Goal: Information Seeking & Learning: Check status

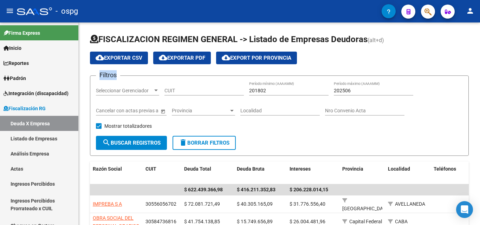
scroll to position [4, 0]
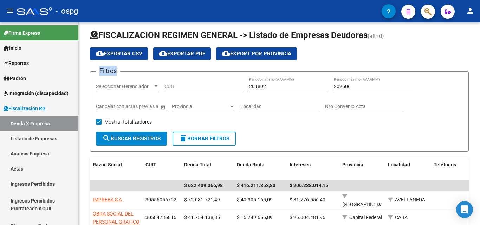
click at [424, 17] on button "button" at bounding box center [428, 12] width 14 height 14
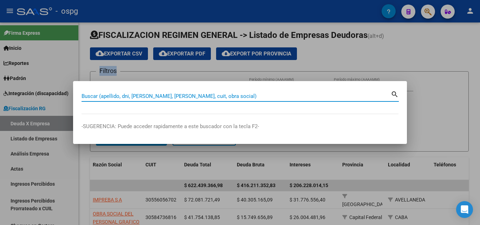
click at [117, 96] on input "Buscar (apellido, dni, [PERSON_NAME], [PERSON_NAME], cuit, obra social)" at bounding box center [236, 96] width 309 height 6
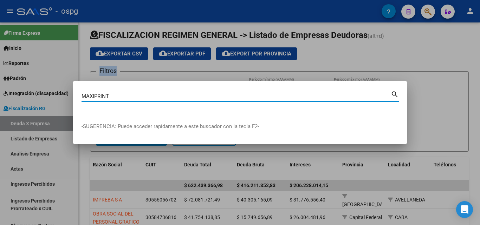
type input "MAXIPRINT"
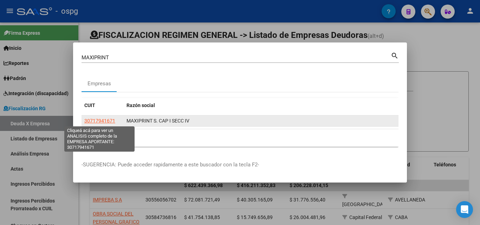
click at [106, 119] on span "30717941671" at bounding box center [99, 121] width 31 height 6
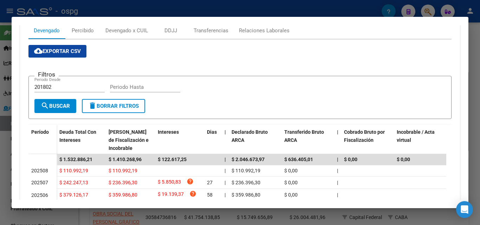
scroll to position [106, 0]
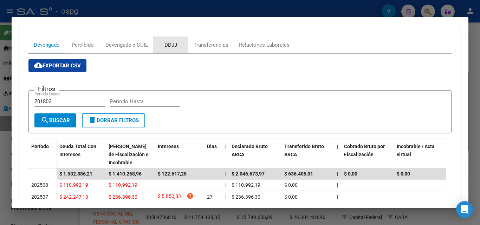
click at [170, 45] on div "DDJJ" at bounding box center [171, 45] width 13 height 8
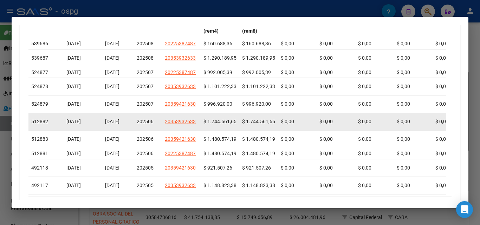
scroll to position [281, 0]
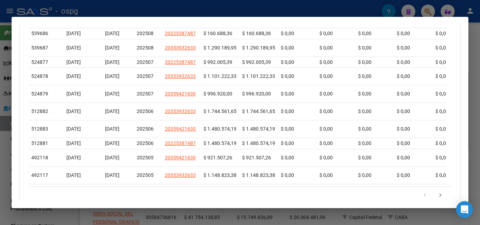
click at [0, 185] on div at bounding box center [240, 112] width 480 height 225
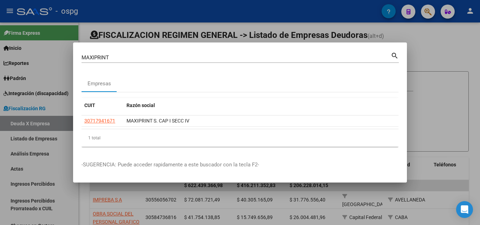
click at [0, 182] on div at bounding box center [240, 112] width 480 height 225
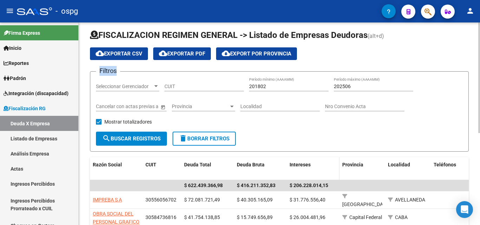
scroll to position [39, 0]
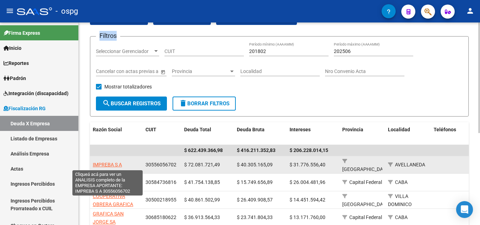
click at [116, 165] on span "IMPREBA S A" at bounding box center [107, 165] width 29 height 6
type textarea "30556056702"
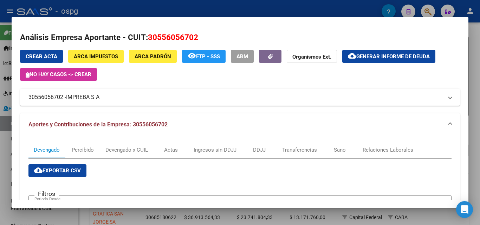
scroll to position [0, 0]
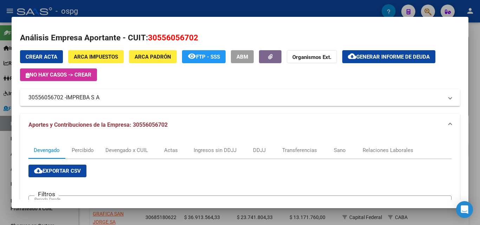
drag, startPoint x: 63, startPoint y: 99, endPoint x: 27, endPoint y: 100, distance: 35.5
click at [27, 100] on mat-expansion-panel-header "30556056702 - IMPREBA S A" at bounding box center [240, 97] width 440 height 17
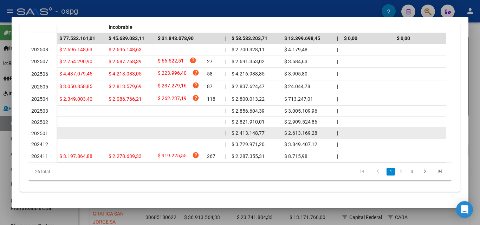
scroll to position [330, 0]
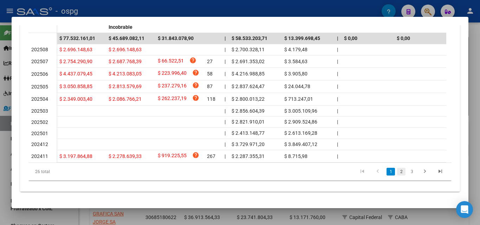
click at [398, 172] on link "2" at bounding box center [401, 172] width 8 height 8
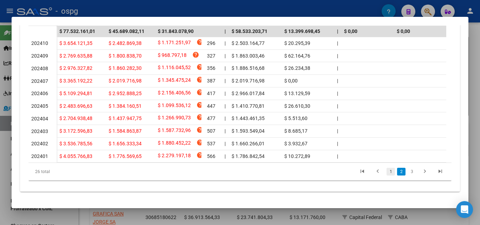
click at [387, 176] on link "1" at bounding box center [391, 172] width 8 height 8
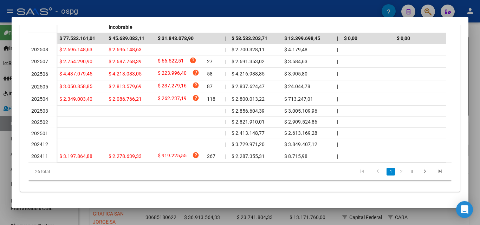
click at [0, 184] on div at bounding box center [240, 112] width 480 height 225
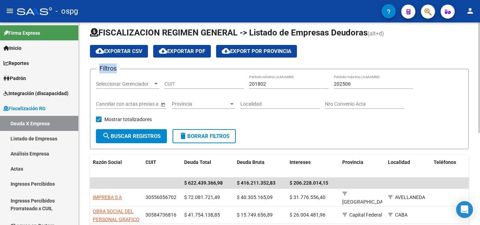
scroll to position [0, 0]
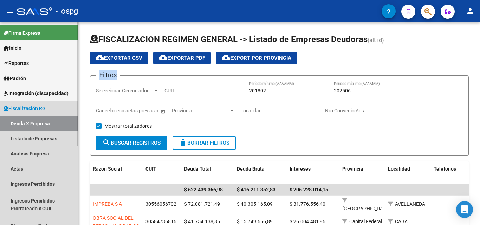
click at [35, 123] on link "Deuda X Empresa" at bounding box center [39, 123] width 78 height 15
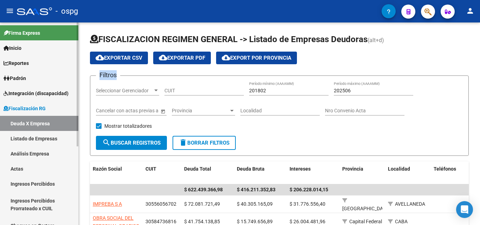
click at [48, 122] on link "Deuda X Empresa" at bounding box center [39, 123] width 78 height 15
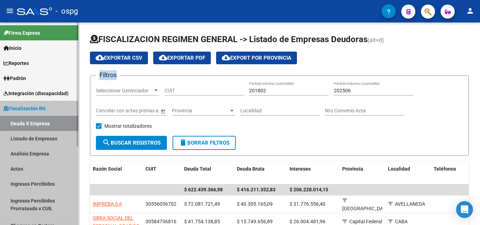
click at [48, 122] on link "Deuda X Empresa" at bounding box center [39, 123] width 78 height 15
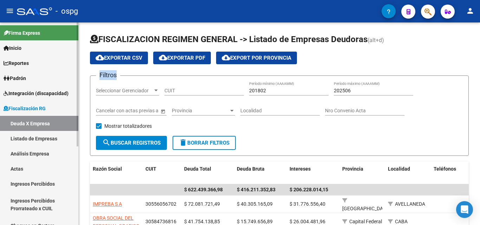
click at [48, 122] on link "Deuda X Empresa" at bounding box center [39, 123] width 78 height 15
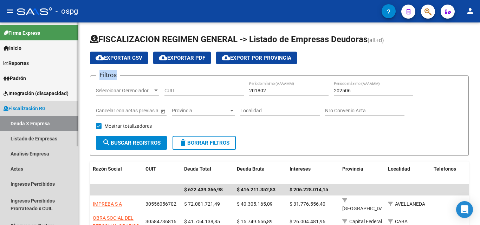
click at [48, 122] on link "Deuda X Empresa" at bounding box center [39, 123] width 78 height 15
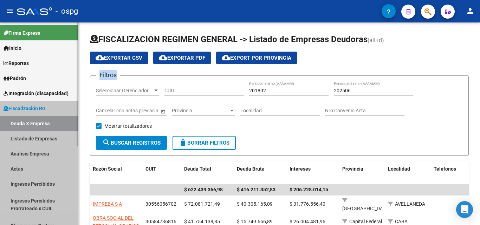
click at [48, 122] on link "Deuda X Empresa" at bounding box center [39, 123] width 78 height 15
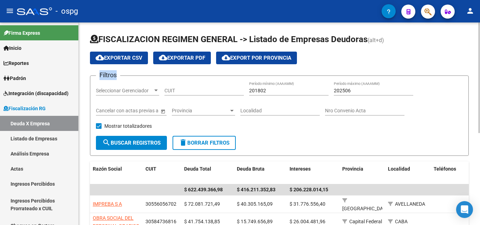
click at [195, 112] on span "Provincia" at bounding box center [200, 111] width 57 height 6
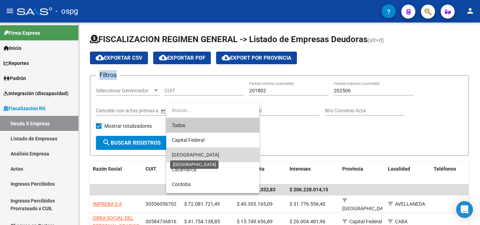
click at [192, 153] on span "[GEOGRAPHIC_DATA]" at bounding box center [195, 155] width 47 height 6
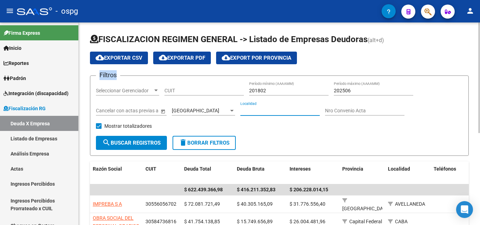
click at [258, 111] on input "Localidad" at bounding box center [280, 111] width 79 height 6
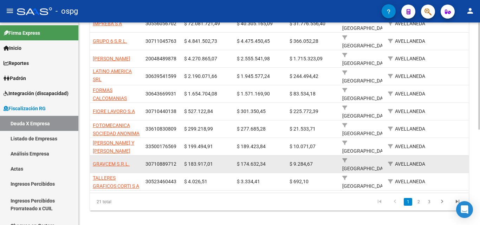
scroll to position [181, 0]
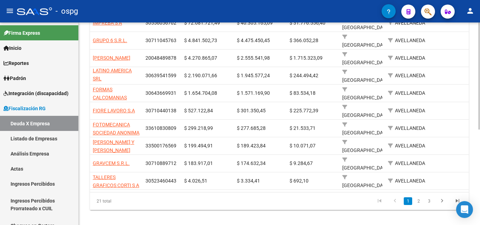
drag, startPoint x: 420, startPoint y: 195, endPoint x: 410, endPoint y: 192, distance: 9.8
click at [419, 198] on link "2" at bounding box center [419, 202] width 8 height 8
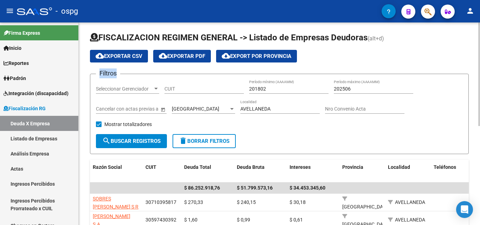
scroll to position [0, 0]
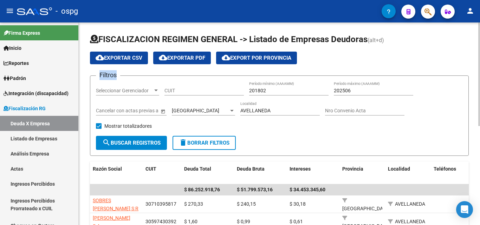
click at [273, 111] on input "AVELLANEDA" at bounding box center [280, 111] width 79 height 6
drag, startPoint x: 275, startPoint y: 111, endPoint x: 195, endPoint y: 107, distance: 80.3
click at [195, 107] on div "Filtros Seleccionar Gerenciador Seleccionar Gerenciador CUIT 201802 Período mín…" at bounding box center [279, 109] width 367 height 55
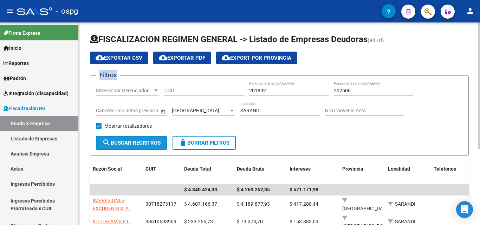
click at [147, 145] on span "search Buscar Registros" at bounding box center [131, 143] width 58 height 6
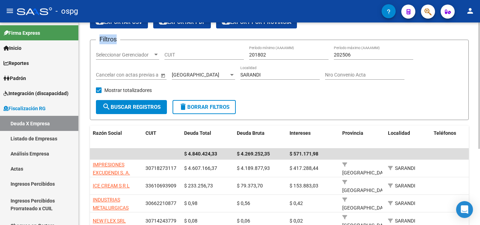
scroll to position [70, 0]
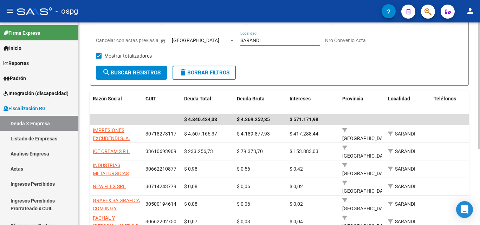
drag, startPoint x: 268, startPoint y: 42, endPoint x: 206, endPoint y: 46, distance: 62.4
click at [206, 46] on div "Filtros Seleccionar Gerenciador Seleccionar Gerenciador CUIT 201802 Período mín…" at bounding box center [279, 38] width 367 height 55
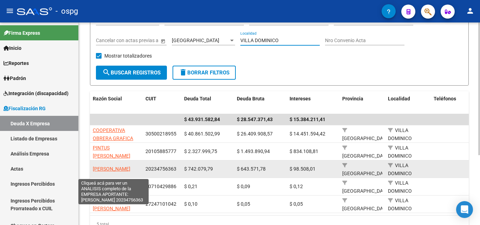
type input "VILLA DOMINICO"
click at [117, 166] on span "[PERSON_NAME]" at bounding box center [112, 169] width 38 height 6
type textarea "20234756363"
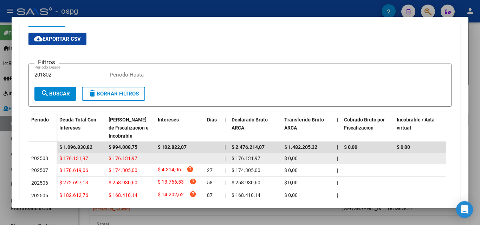
scroll to position [211, 0]
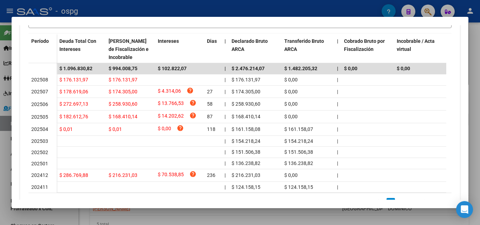
click at [0, 173] on div at bounding box center [240, 112] width 480 height 225
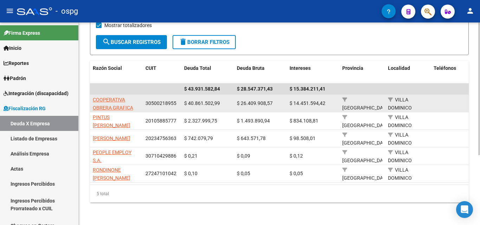
scroll to position [107, 0]
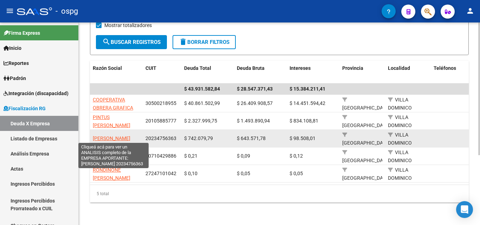
click at [119, 136] on span "[PERSON_NAME]" at bounding box center [112, 139] width 38 height 6
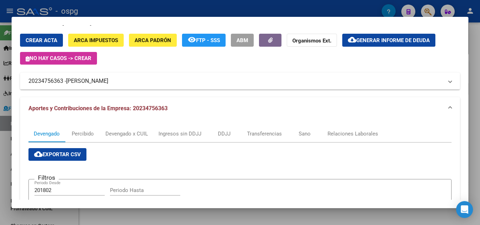
scroll to position [0, 0]
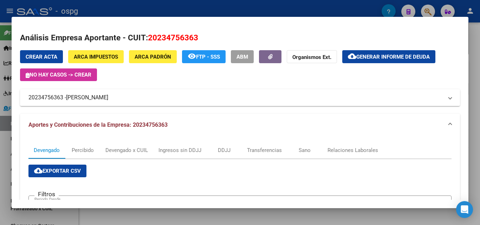
click at [478, 45] on div at bounding box center [240, 112] width 480 height 225
click at [478, 45] on div "FISCALIZACION REGIMEN GENERAL -> Listado de Empresas Deudoras (alt+d) cloud_dow…" at bounding box center [280, 74] width 402 height 304
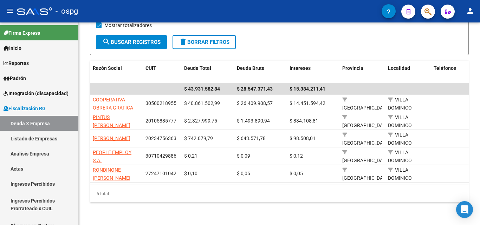
click at [478, 45] on div "FISCALIZACION REGIMEN GENERAL -> Listado de Empresas Deudoras (alt+d) cloud_dow…" at bounding box center [280, 74] width 402 height 304
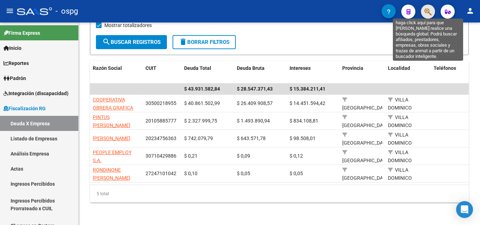
click at [429, 13] on icon "button" at bounding box center [428, 12] width 7 height 8
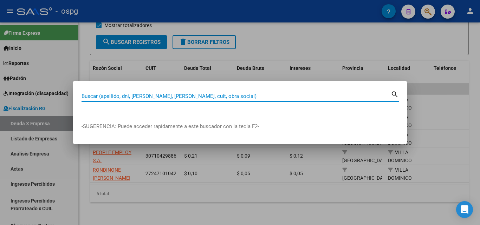
click at [110, 98] on input "Buscar (apellido, dni, [PERSON_NAME], [PERSON_NAME], cuit, obra social)" at bounding box center [236, 96] width 309 height 6
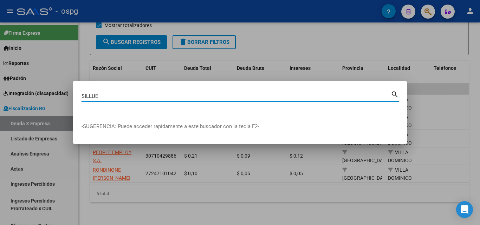
type input "SILLUE"
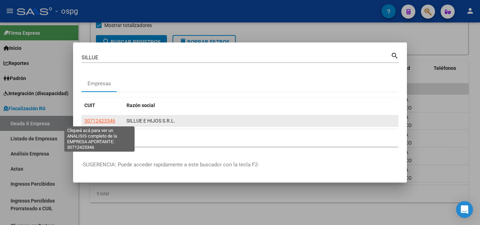
click at [106, 122] on span "30712423346" at bounding box center [99, 121] width 31 height 6
type textarea "30712423346"
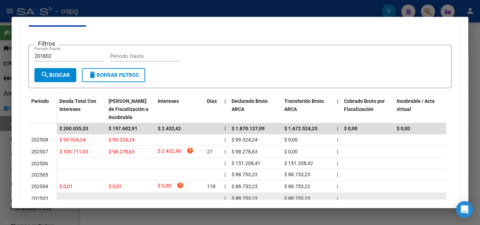
scroll to position [141, 0]
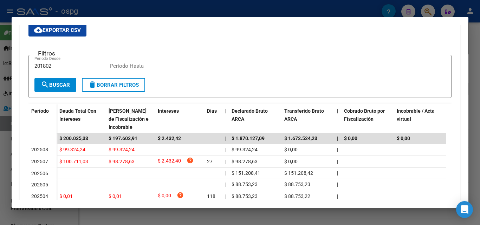
drag, startPoint x: 0, startPoint y: 157, endPoint x: 3, endPoint y: 159, distance: 3.8
click at [0, 158] on div at bounding box center [240, 112] width 480 height 225
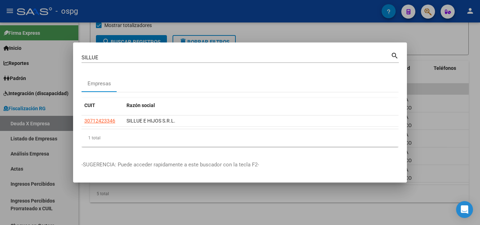
click at [435, 108] on div at bounding box center [240, 112] width 480 height 225
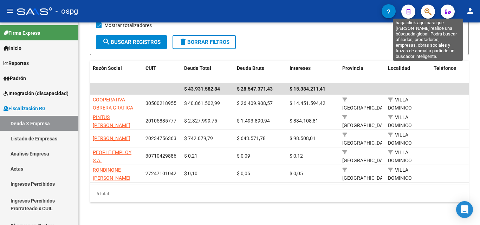
click at [430, 14] on icon "button" at bounding box center [428, 12] width 7 height 8
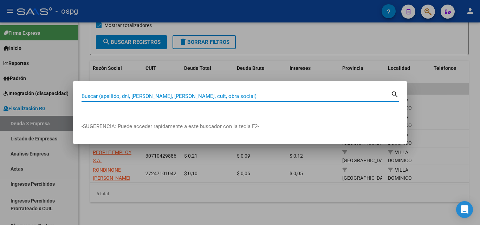
click at [156, 97] on input "Buscar (apellido, dni, [PERSON_NAME], [PERSON_NAME], cuit, obra social)" at bounding box center [236, 96] width 309 height 6
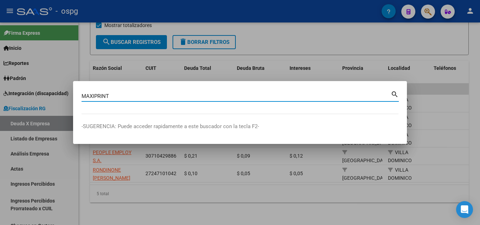
type input "MAXIPRINT"
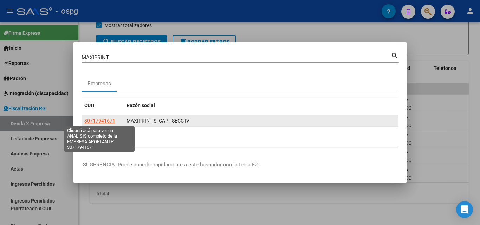
click at [104, 120] on span "30717941671" at bounding box center [99, 121] width 31 height 6
type textarea "30717941671"
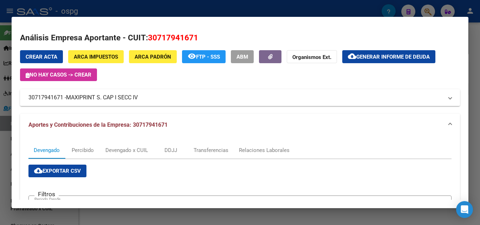
click at [479, 71] on div at bounding box center [240, 112] width 480 height 225
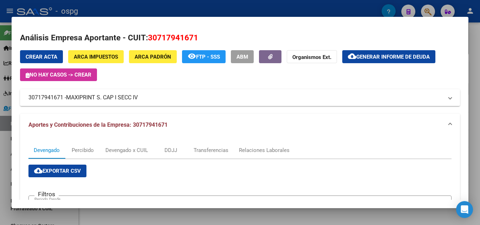
click at [480, 71] on div at bounding box center [240, 112] width 480 height 225
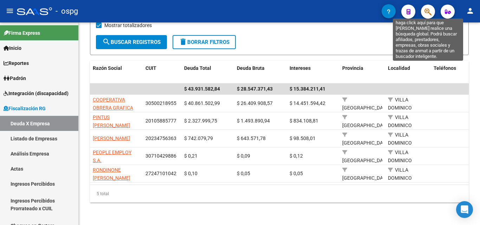
click at [423, 15] on button "button" at bounding box center [428, 12] width 14 height 14
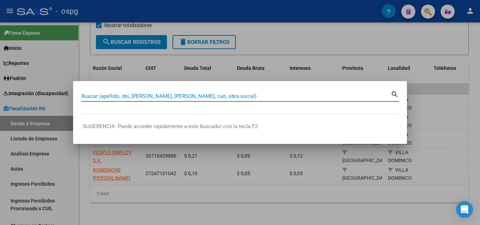
click at [144, 96] on input "Buscar (apellido, dni, [PERSON_NAME], [PERSON_NAME], cuit, obra social)" at bounding box center [236, 96] width 309 height 6
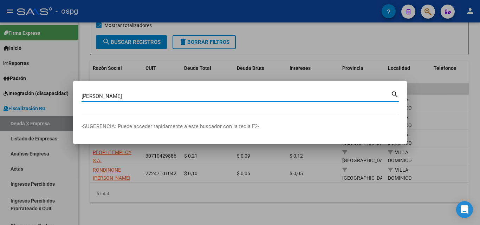
type input "[PERSON_NAME]"
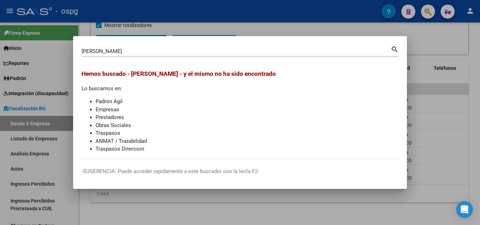
click at [440, 58] on div at bounding box center [240, 112] width 480 height 225
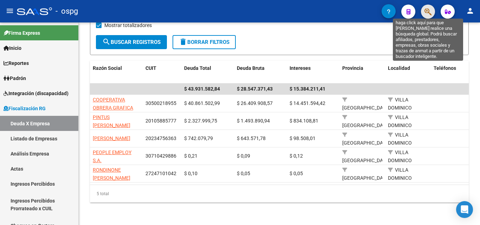
click at [429, 13] on icon "button" at bounding box center [428, 12] width 7 height 8
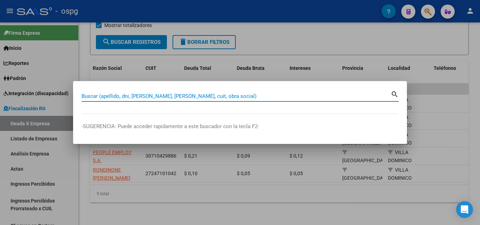
click at [246, 97] on input "Buscar (apellido, dni, [PERSON_NAME], [PERSON_NAME], cuit, obra social)" at bounding box center [236, 96] width 309 height 6
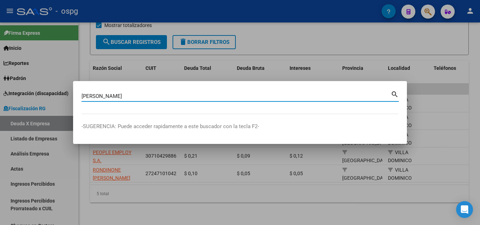
type input "[PERSON_NAME]"
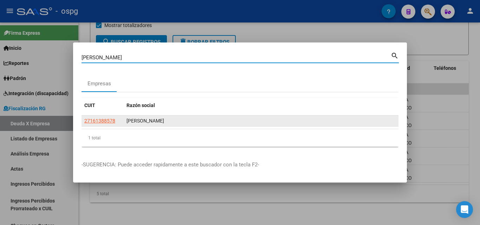
click at [103, 118] on datatable-body-cell "27161388578" at bounding box center [103, 121] width 42 height 11
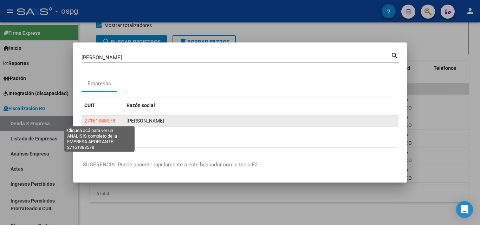
click at [103, 122] on span "27161388578" at bounding box center [99, 121] width 31 height 6
copy span "2716138"
type textarea "27161388578"
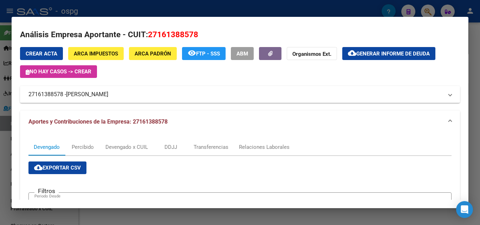
scroll to position [0, 0]
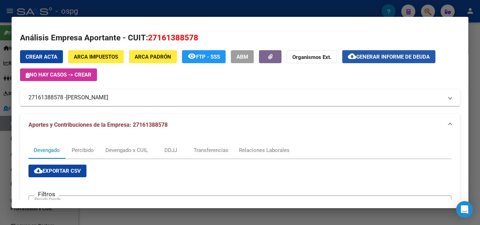
click at [381, 54] on span "Generar informe de deuda" at bounding box center [393, 57] width 73 height 6
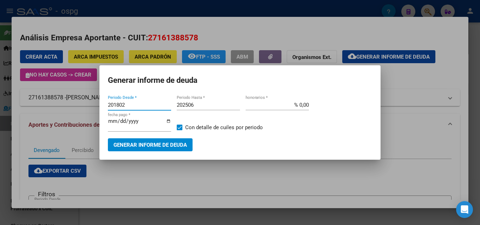
drag, startPoint x: 134, startPoint y: 104, endPoint x: 79, endPoint y: 103, distance: 54.2
click at [79, 103] on div "[PERSON_NAME] Buscar (apellido, dni, cuil, nro traspaso, cuit, obra social) sea…" at bounding box center [240, 112] width 480 height 225
click at [131, 107] on input "202507" at bounding box center [139, 105] width 63 height 6
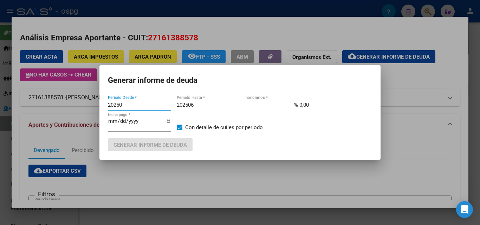
type input "20250"
click at [203, 105] on input "202506" at bounding box center [208, 105] width 63 height 6
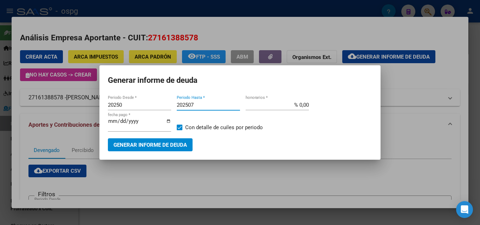
type input "202507"
click at [128, 103] on input "20250" at bounding box center [139, 105] width 63 height 6
type input "202506"
click at [127, 144] on span "Generar informe de deuda" at bounding box center [150, 145] width 73 height 6
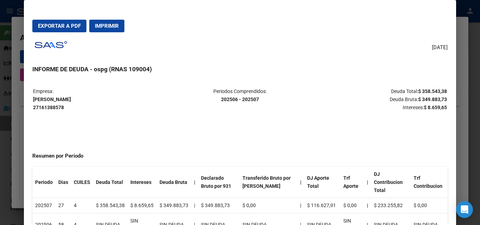
click at [73, 25] on span "Exportar a PDF" at bounding box center [59, 26] width 43 height 6
click at [0, 148] on div at bounding box center [240, 112] width 480 height 225
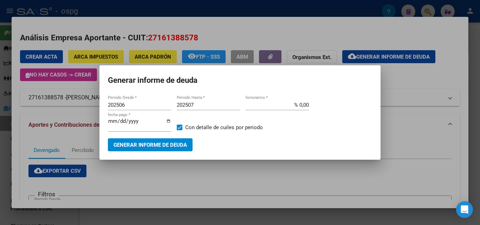
click at [1, 148] on div at bounding box center [240, 112] width 480 height 225
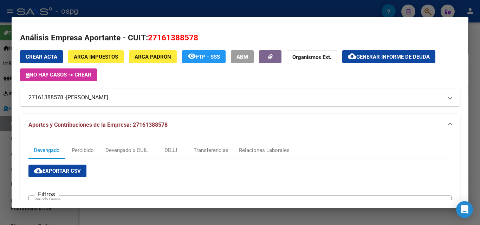
click at [7, 148] on div at bounding box center [240, 112] width 480 height 225
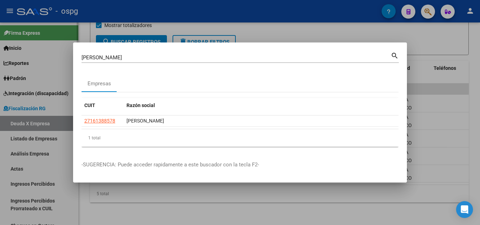
drag, startPoint x: 8, startPoint y: 148, endPoint x: 15, endPoint y: 147, distance: 7.0
click at [12, 148] on div at bounding box center [240, 112] width 480 height 225
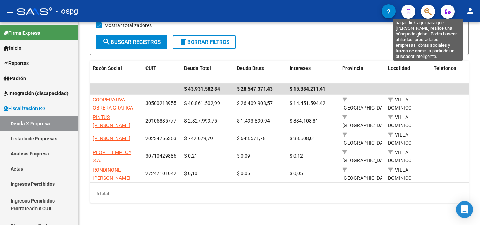
click at [429, 11] on icon "button" at bounding box center [428, 12] width 7 height 8
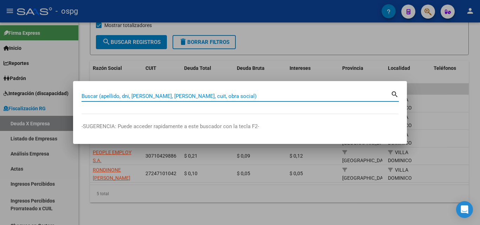
click at [117, 94] on input "Buscar (apellido, dni, [PERSON_NAME], [PERSON_NAME], cuit, obra social)" at bounding box center [236, 96] width 309 height 6
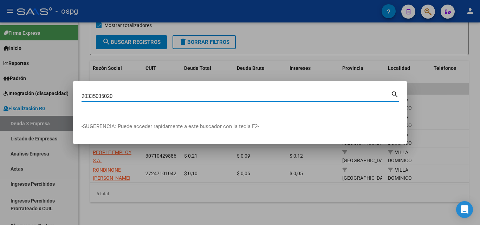
type input "20335035020"
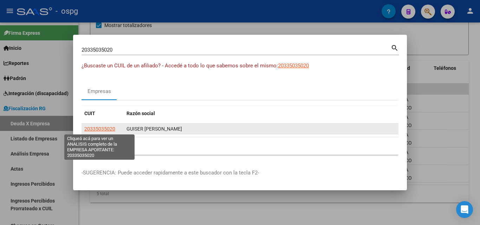
click at [92, 130] on span "20335035020" at bounding box center [99, 129] width 31 height 6
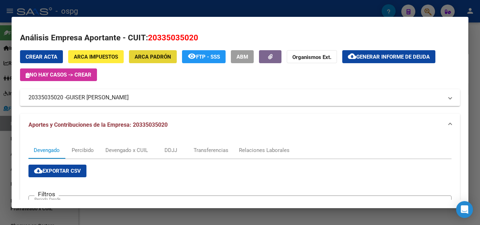
click at [155, 57] on span "ARCA Padrón" at bounding box center [153, 57] width 37 height 6
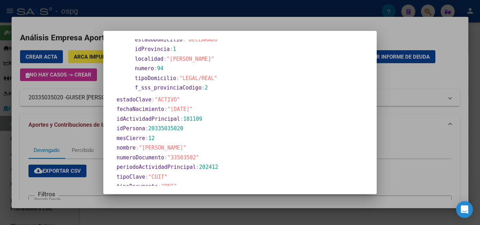
scroll to position [181, 0]
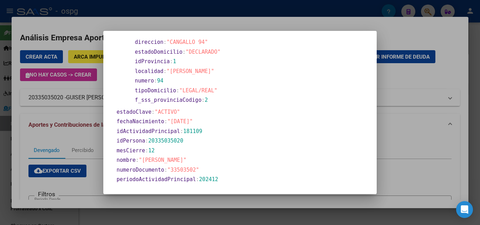
click at [409, 85] on div at bounding box center [240, 112] width 480 height 225
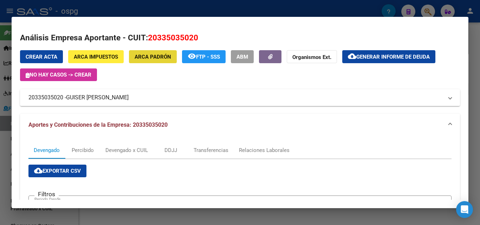
click at [155, 58] on span "ARCA Padrón" at bounding box center [153, 57] width 37 height 6
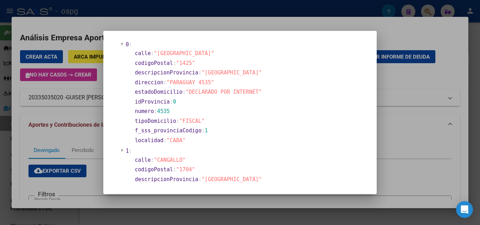
scroll to position [0, 0]
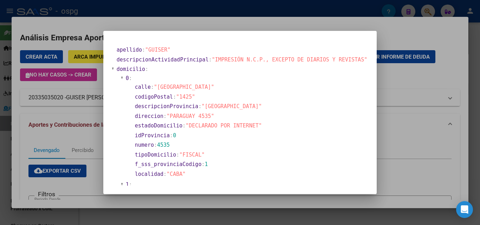
drag, startPoint x: 424, startPoint y: 100, endPoint x: 424, endPoint y: 90, distance: 9.8
click at [424, 90] on div at bounding box center [240, 112] width 480 height 225
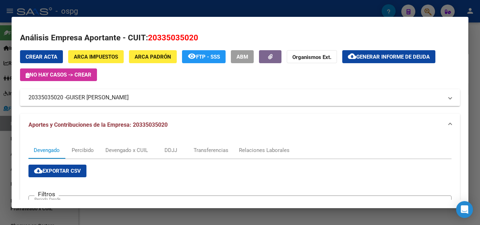
click at [113, 95] on span "GUISER [PERSON_NAME]" at bounding box center [97, 98] width 63 height 8
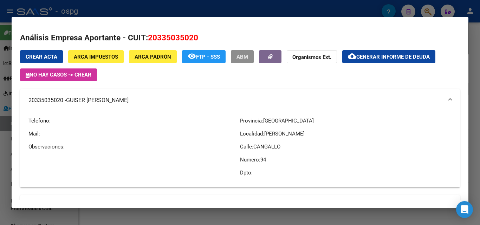
click at [237, 57] on button "ABM" at bounding box center [242, 56] width 23 height 13
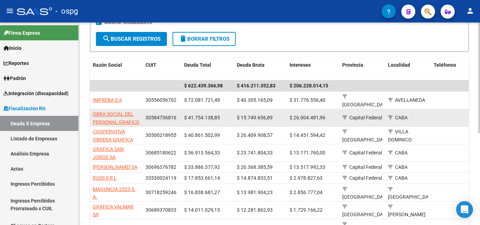
scroll to position [106, 0]
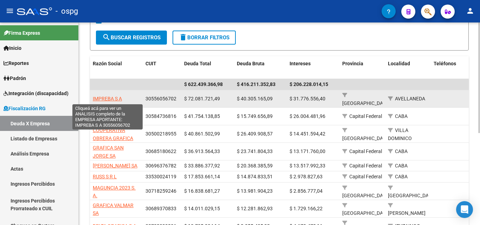
click at [108, 98] on span "IMPREBA S A" at bounding box center [107, 99] width 29 height 6
type textarea "30556056702"
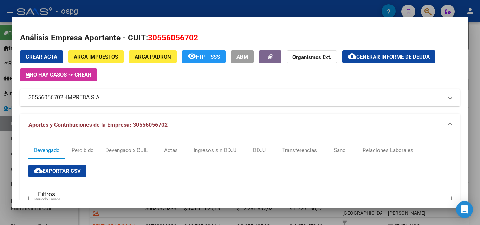
click at [243, 56] on span "ABM" at bounding box center [243, 57] width 12 height 6
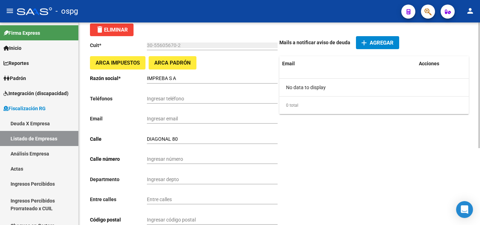
scroll to position [18, 0]
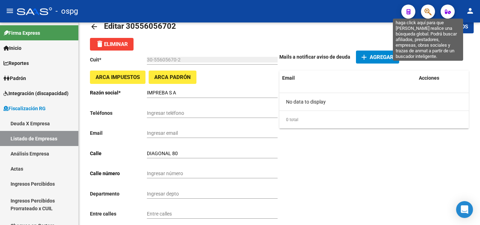
click at [426, 11] on icon "button" at bounding box center [428, 12] width 7 height 8
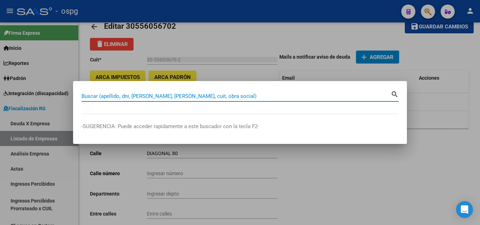
click at [188, 95] on input "Buscar (apellido, dni, [PERSON_NAME], [PERSON_NAME], cuit, obra social)" at bounding box center [236, 96] width 309 height 6
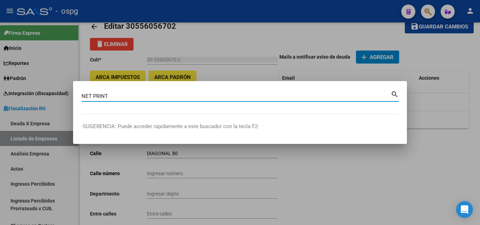
type input "NET PRINT"
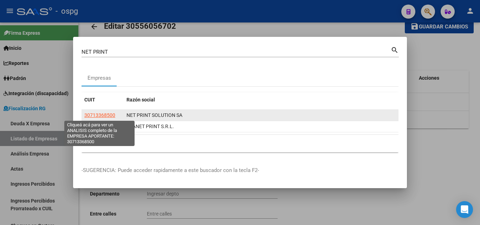
click at [98, 113] on span "30713368500" at bounding box center [99, 116] width 31 height 6
type textarea "30713368500"
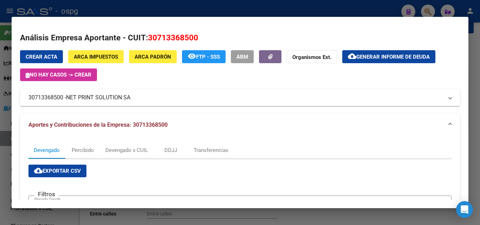
click at [8, 156] on div at bounding box center [240, 112] width 480 height 225
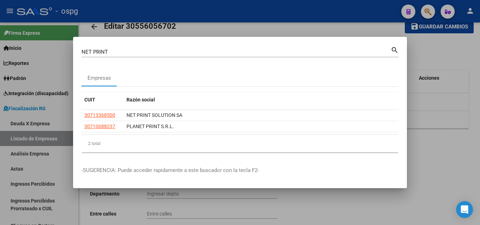
click at [0, 159] on div at bounding box center [240, 112] width 480 height 225
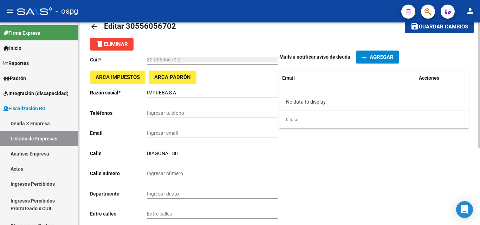
scroll to position [0, 0]
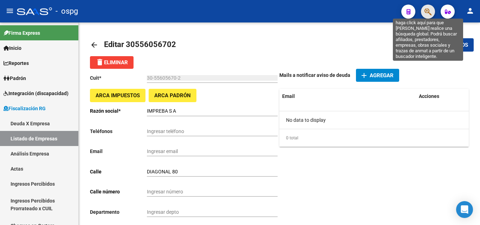
click at [430, 14] on icon "button" at bounding box center [428, 12] width 7 height 8
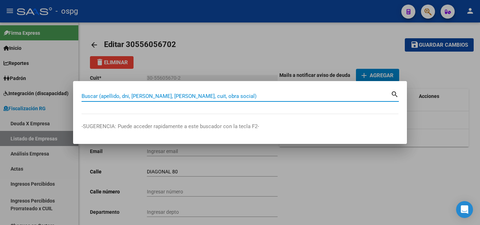
click at [146, 96] on input "Buscar (apellido, dni, [PERSON_NAME], [PERSON_NAME], cuit, obra social)" at bounding box center [236, 96] width 309 height 6
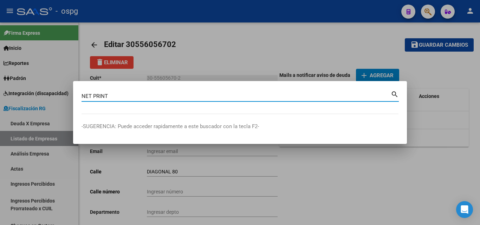
type input "NET PRINT"
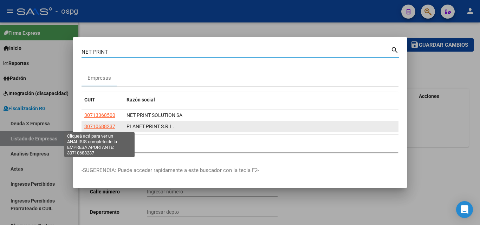
click at [107, 127] on span "30710688237" at bounding box center [99, 127] width 31 height 6
type textarea "30710688237"
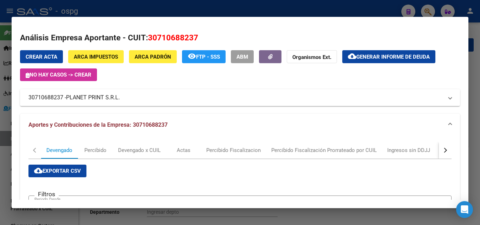
click at [480, 109] on div at bounding box center [240, 112] width 480 height 225
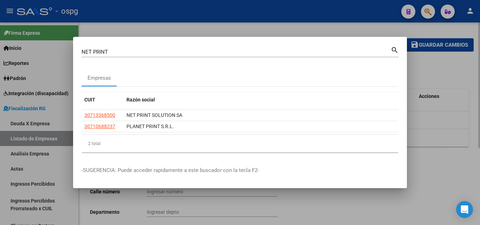
drag, startPoint x: 453, startPoint y: 75, endPoint x: 442, endPoint y: 35, distance: 40.9
click at [453, 72] on div at bounding box center [240, 112] width 480 height 225
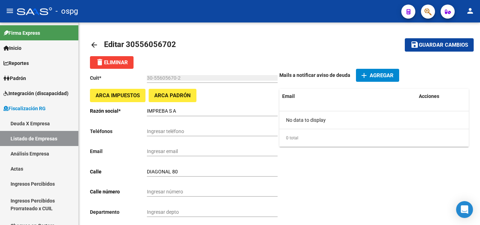
click at [431, 7] on span "button" at bounding box center [428, 12] width 7 height 14
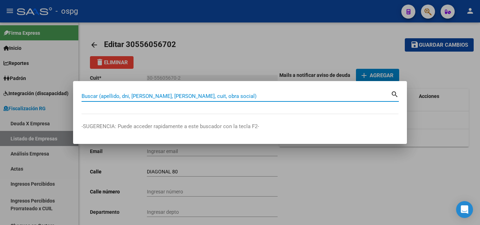
drag, startPoint x: 147, startPoint y: 97, endPoint x: 151, endPoint y: 97, distance: 4.3
click at [147, 97] on input "Buscar (apellido, dni, [PERSON_NAME], [PERSON_NAME], cuit, obra social)" at bounding box center [236, 96] width 309 height 6
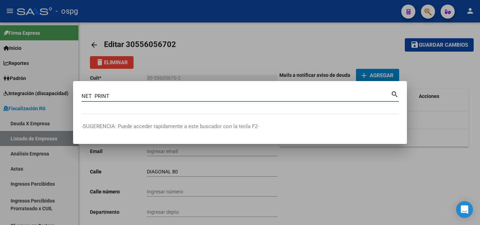
type input "NET PRINT"
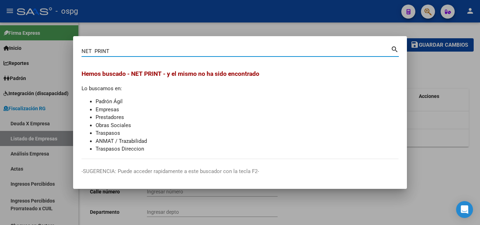
click at [443, 80] on div at bounding box center [240, 112] width 480 height 225
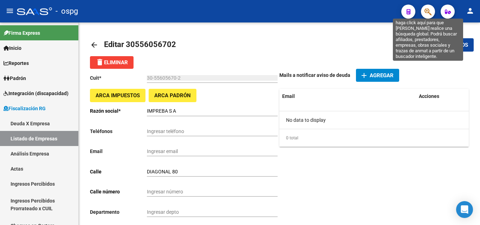
click at [427, 13] on icon "button" at bounding box center [428, 12] width 7 height 8
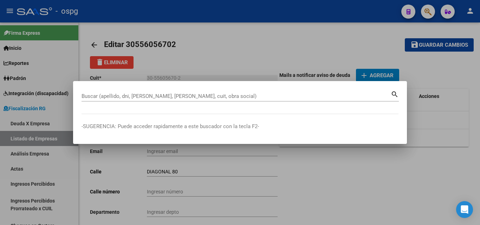
click at [119, 92] on div "Buscar (apellido, dni, [PERSON_NAME], [PERSON_NAME], cuit, obra social)" at bounding box center [236, 96] width 309 height 11
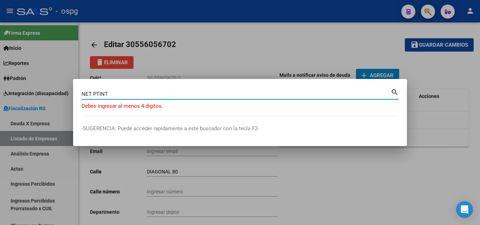
type input "NET PTINT"
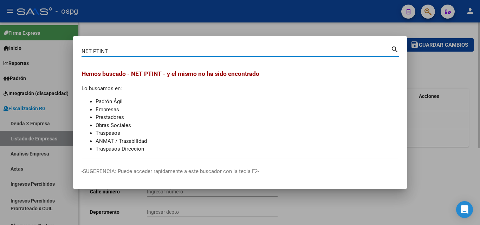
drag, startPoint x: 438, startPoint y: 71, endPoint x: 441, endPoint y: 46, distance: 25.5
click at [440, 63] on div at bounding box center [240, 112] width 480 height 225
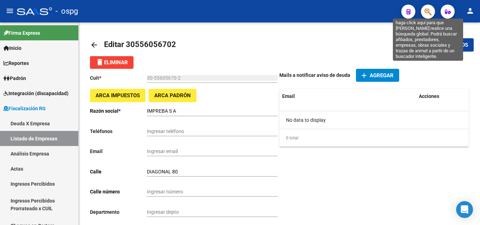
click at [425, 13] on icon "button" at bounding box center [428, 12] width 7 height 8
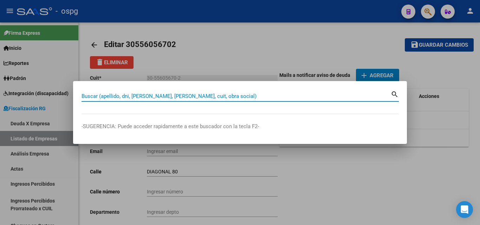
click at [147, 96] on input "Buscar (apellido, dni, [PERSON_NAME], [PERSON_NAME], cuit, obra social)" at bounding box center [236, 96] width 309 height 6
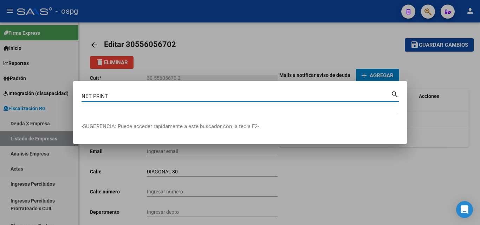
type input "NET PRINT"
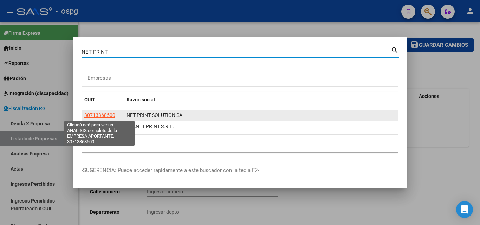
click at [109, 116] on span "30713368500" at bounding box center [99, 116] width 31 height 6
type textarea "30713368500"
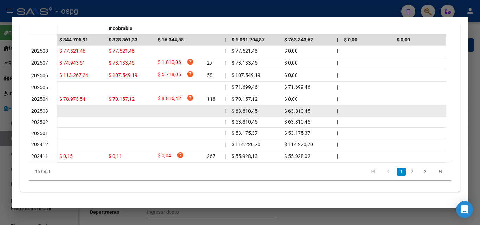
scroll to position [247, 0]
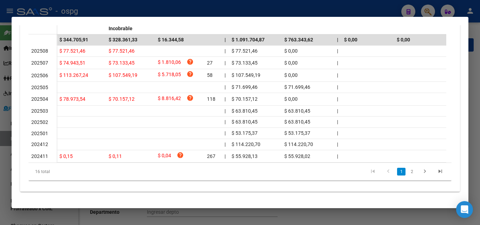
click at [410, 172] on link "2" at bounding box center [412, 172] width 8 height 8
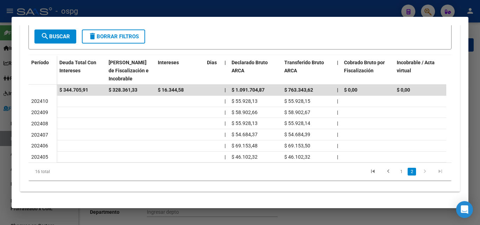
scroll to position [195, 0]
click at [398, 175] on link "1" at bounding box center [401, 172] width 8 height 8
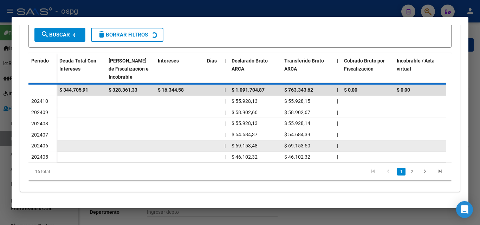
scroll to position [196, 0]
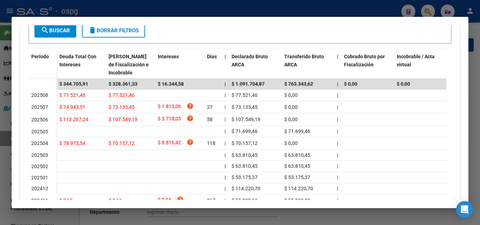
click at [0, 152] on div at bounding box center [240, 112] width 480 height 225
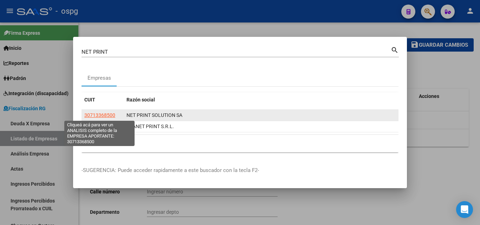
click at [109, 117] on span "30713368500" at bounding box center [99, 116] width 31 height 6
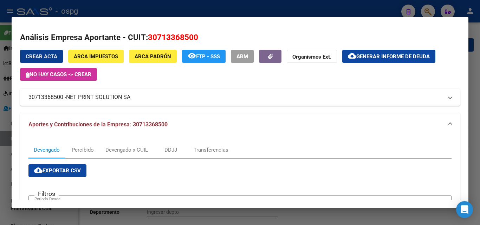
scroll to position [0, 0]
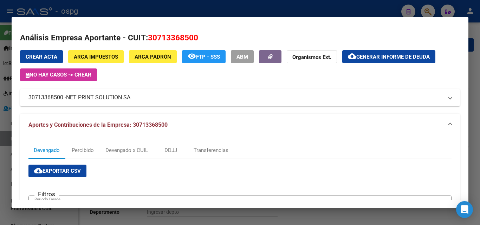
click at [0, 170] on div at bounding box center [240, 112] width 480 height 225
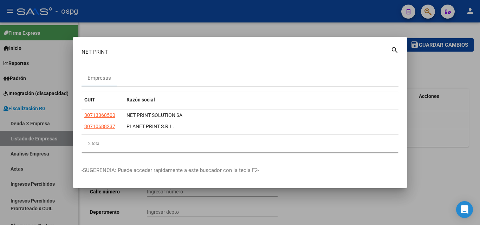
click at [0, 170] on div at bounding box center [240, 112] width 480 height 225
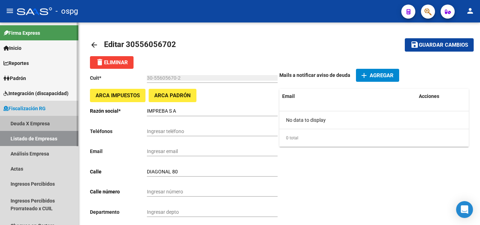
click at [35, 121] on link "Deuda X Empresa" at bounding box center [39, 123] width 78 height 15
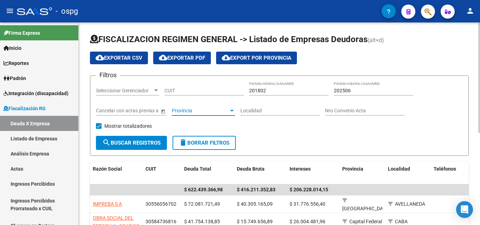
click at [209, 110] on span "Provincia" at bounding box center [200, 111] width 57 height 6
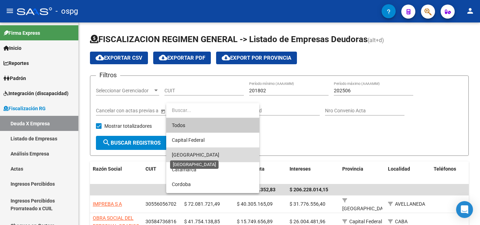
click at [187, 153] on span "[GEOGRAPHIC_DATA]" at bounding box center [195, 155] width 47 height 6
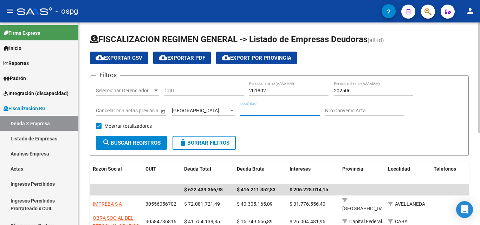
click at [267, 110] on input "Localidad" at bounding box center [280, 111] width 79 height 6
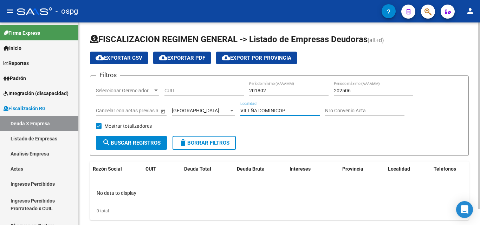
click at [253, 110] on input "VILLÑA DOMINICOP" at bounding box center [280, 111] width 79 height 6
click at [282, 110] on input "VILLA DOMINICOP" at bounding box center [280, 111] width 79 height 6
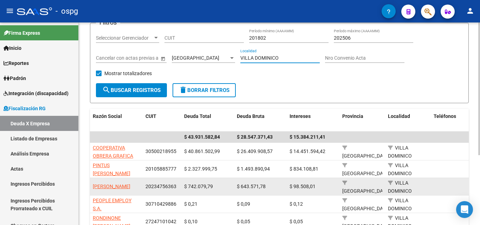
scroll to position [35, 0]
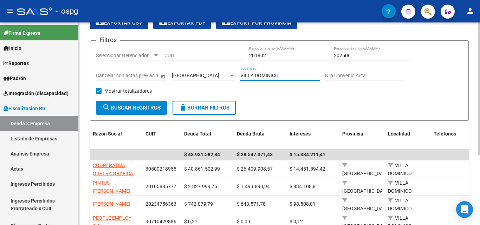
drag, startPoint x: 283, startPoint y: 74, endPoint x: 197, endPoint y: 74, distance: 86.5
click at [193, 74] on div "Filtros Seleccionar Gerenciador Seleccionar Gerenciador CUIT 201802 Período mín…" at bounding box center [279, 73] width 367 height 55
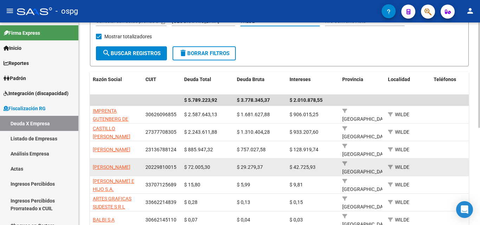
scroll to position [106, 0]
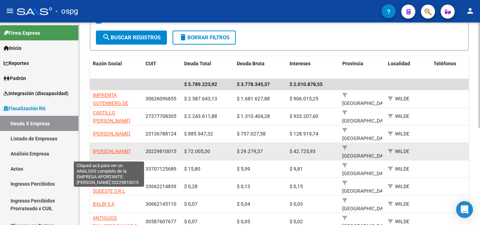
type input "WILDE"
click at [107, 149] on span "[PERSON_NAME]" at bounding box center [112, 152] width 38 height 6
type textarea "20229810015"
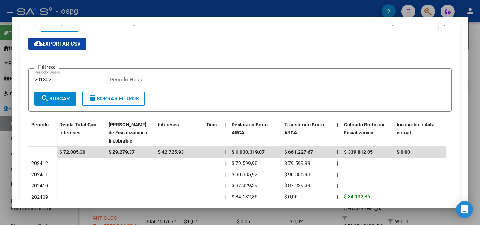
scroll to position [141, 0]
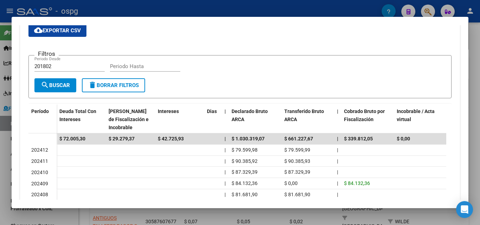
click at [0, 186] on div at bounding box center [240, 112] width 480 height 225
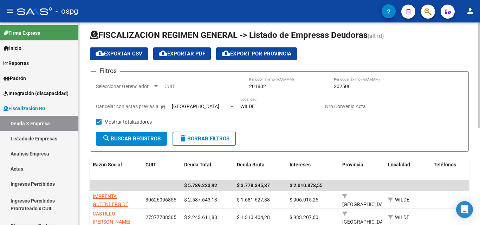
scroll to position [0, 0]
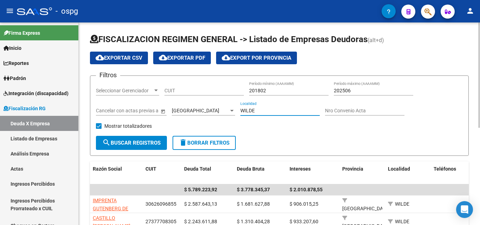
drag, startPoint x: 276, startPoint y: 109, endPoint x: 236, endPoint y: 109, distance: 39.7
click at [236, 109] on div "Filtros Seleccionar Gerenciador Seleccionar Gerenciador CUIT 201802 Período mín…" at bounding box center [279, 109] width 367 height 55
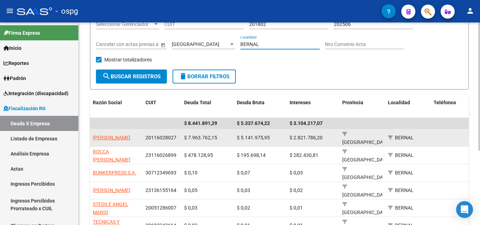
scroll to position [70, 0]
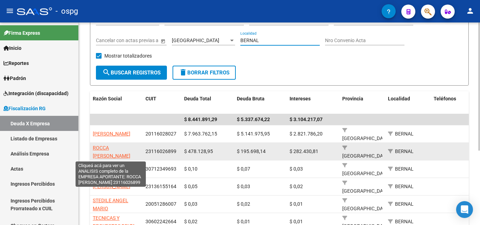
type input "BERNAL"
click at [108, 145] on span "ROCCA [PERSON_NAME]" at bounding box center [112, 152] width 38 height 14
type textarea "23116026899"
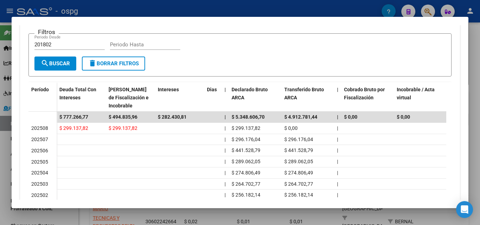
scroll to position [176, 0]
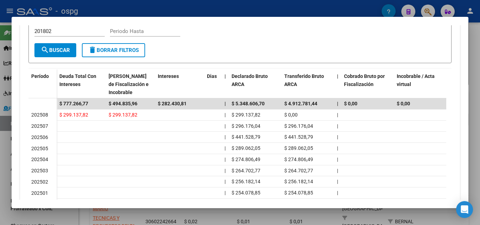
click at [4, 162] on div at bounding box center [240, 112] width 480 height 225
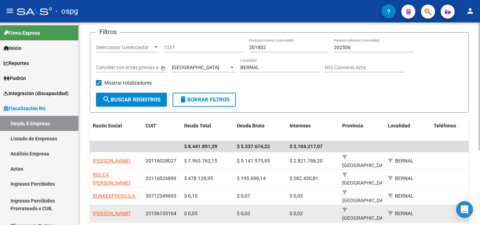
scroll to position [0, 0]
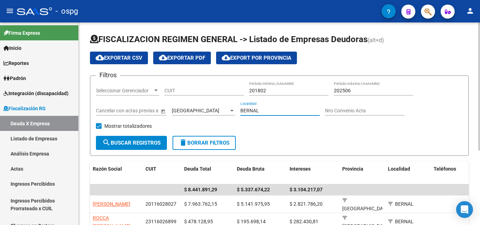
drag, startPoint x: 271, startPoint y: 111, endPoint x: 209, endPoint y: 110, distance: 62.6
click at [209, 110] on div "Filtros Seleccionar Gerenciador Seleccionar Gerenciador CUIT 201802 Período mín…" at bounding box center [279, 109] width 367 height 55
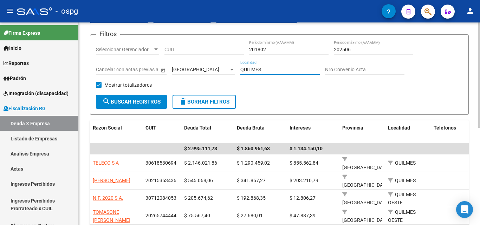
scroll to position [35, 0]
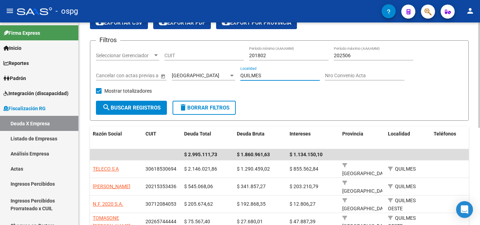
drag, startPoint x: 273, startPoint y: 75, endPoint x: 228, endPoint y: 72, distance: 45.1
click at [228, 72] on div "Filtros Seleccionar Gerenciador Seleccionar Gerenciador CUIT 201802 Período mín…" at bounding box center [279, 73] width 367 height 55
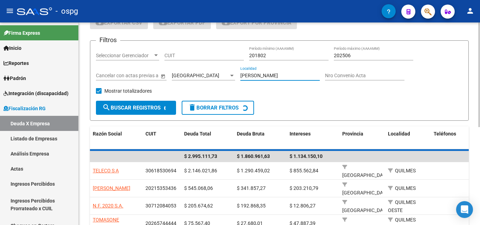
scroll to position [17, 0]
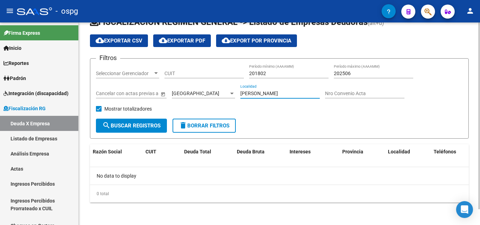
click at [309, 95] on input "[PERSON_NAME]" at bounding box center [280, 94] width 79 height 6
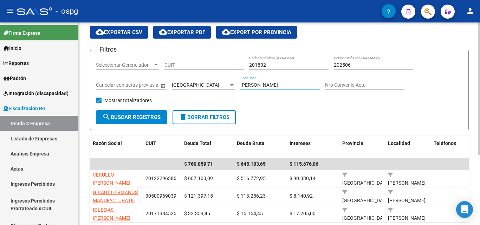
scroll to position [1, 0]
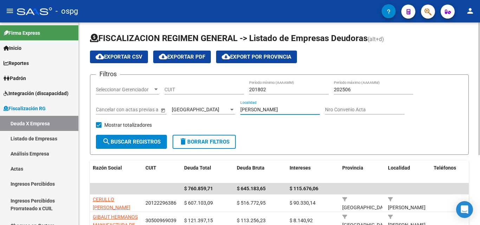
drag, startPoint x: 292, startPoint y: 109, endPoint x: 185, endPoint y: 107, distance: 106.9
click at [185, 107] on div "Filtros Seleccionar Gerenciador Seleccionar Gerenciador CUIT 201802 Período mín…" at bounding box center [279, 108] width 367 height 55
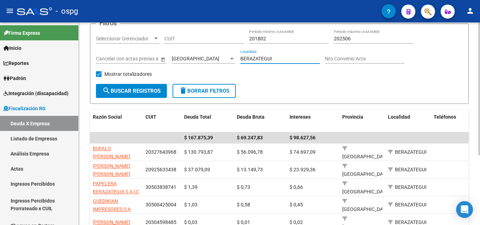
scroll to position [36, 0]
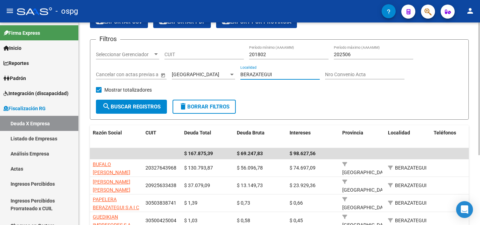
drag, startPoint x: 274, startPoint y: 73, endPoint x: 185, endPoint y: 71, distance: 88.6
click at [191, 76] on div "Filtros Seleccionar Gerenciador Seleccionar Gerenciador CUIT 201802 Período mín…" at bounding box center [279, 72] width 367 height 55
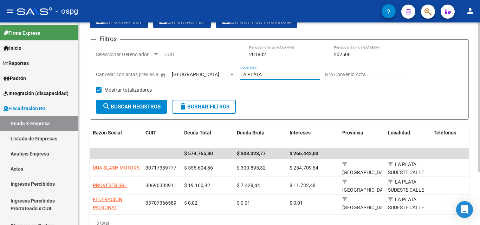
drag, startPoint x: 277, startPoint y: 75, endPoint x: 209, endPoint y: 69, distance: 68.9
click at [205, 70] on div "Filtros Seleccionar Gerenciador Seleccionar Gerenciador CUIT 201802 Período mín…" at bounding box center [279, 72] width 367 height 55
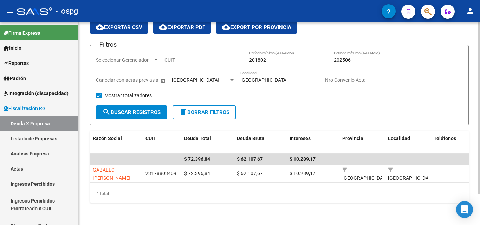
drag, startPoint x: 269, startPoint y: 71, endPoint x: 266, endPoint y: 71, distance: 3.9
click at [266, 71] on div "TOLOSA Localidad" at bounding box center [280, 78] width 79 height 14
drag, startPoint x: 261, startPoint y: 73, endPoint x: 236, endPoint y: 75, distance: 24.6
click at [236, 75] on div "Filtros Seleccionar Gerenciador Seleccionar Gerenciador CUIT 201802 Período mín…" at bounding box center [279, 78] width 367 height 55
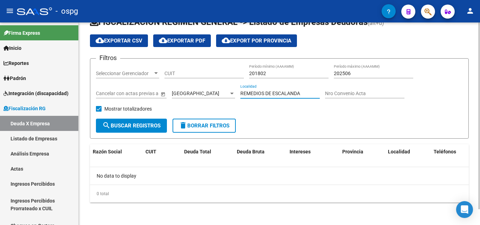
scroll to position [17, 0]
drag, startPoint x: 307, startPoint y: 91, endPoint x: 214, endPoint y: 91, distance: 92.5
click at [209, 94] on div "Filtros Seleccionar Gerenciador Seleccionar Gerenciador CUIT 201802 Período mín…" at bounding box center [279, 91] width 367 height 55
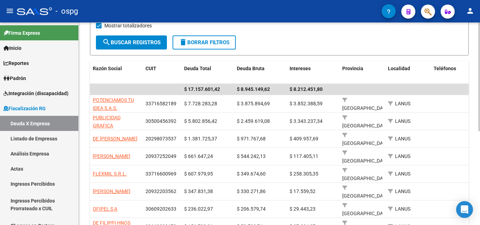
scroll to position [107, 0]
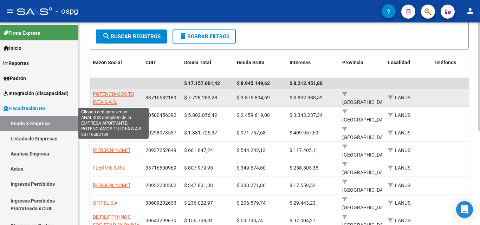
type input "LANUS"
click at [120, 93] on span "POTENCIAMOS TU IDEA S.A.S." at bounding box center [113, 98] width 41 height 14
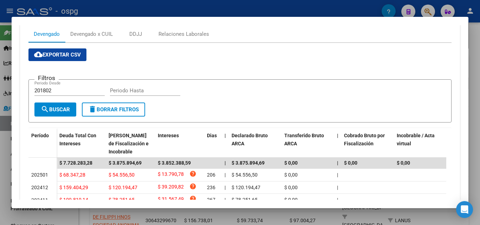
scroll to position [141, 0]
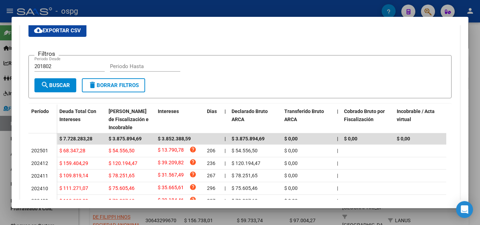
click at [0, 168] on div at bounding box center [240, 112] width 480 height 225
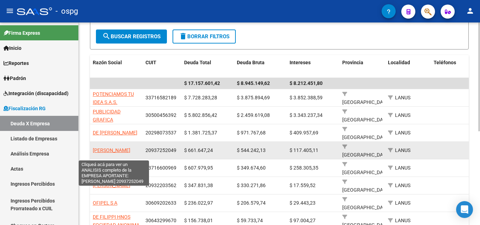
click at [102, 148] on span "[PERSON_NAME]" at bounding box center [112, 151] width 38 height 6
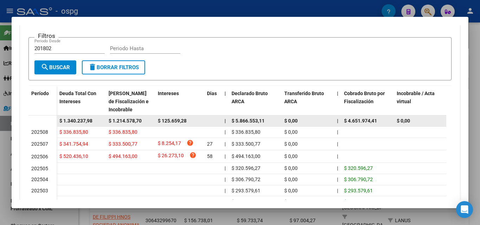
scroll to position [176, 0]
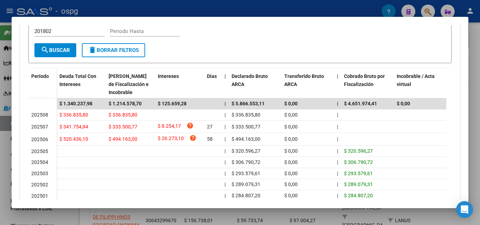
click at [0, 196] on div at bounding box center [240, 112] width 480 height 225
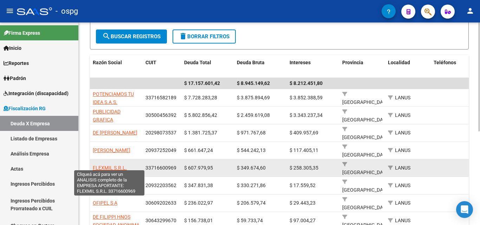
click at [110, 165] on span "FLEXMIL S.R.L." at bounding box center [110, 168] width 34 height 6
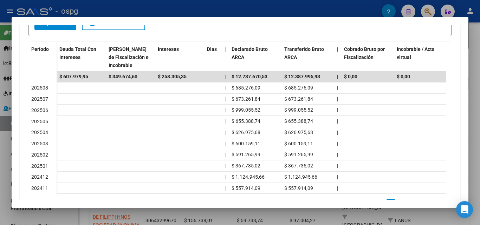
scroll to position [239, 0]
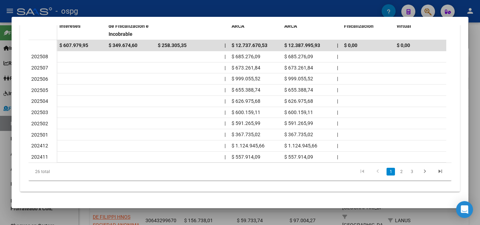
click at [7, 149] on div at bounding box center [240, 112] width 480 height 225
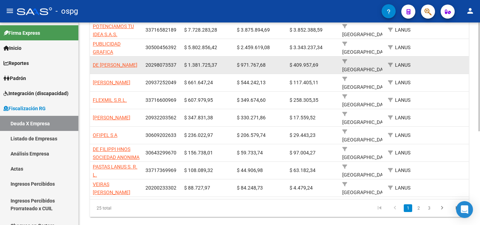
scroll to position [175, 0]
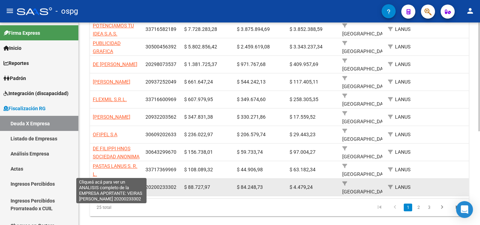
click at [110, 181] on span "VEIRAS [PERSON_NAME]" at bounding box center [112, 188] width 38 height 14
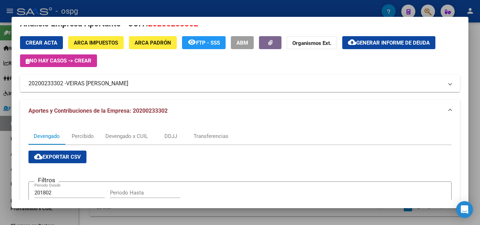
scroll to position [9, 0]
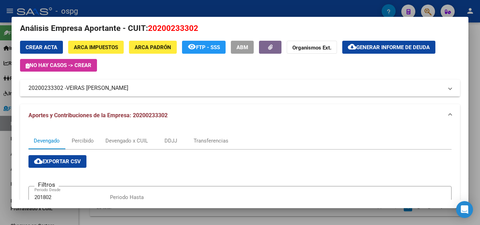
drag, startPoint x: 63, startPoint y: 89, endPoint x: 42, endPoint y: 89, distance: 21.5
click at [27, 89] on mat-expansion-panel-header "20200233302 - [PERSON_NAME]" at bounding box center [240, 88] width 440 height 17
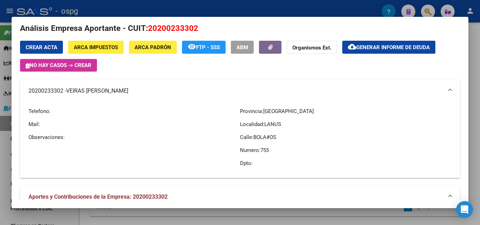
copy mat-panel-title "20200233302"
click at [70, 117] on div "Telefono: Mail: Observaciones:" at bounding box center [134, 137] width 212 height 70
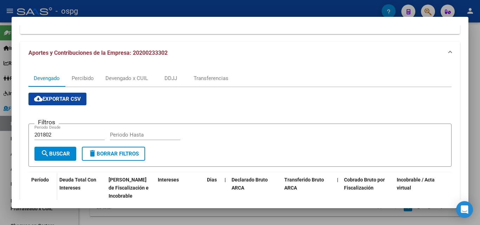
scroll to position [126, 0]
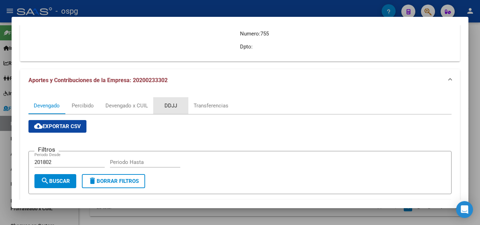
click at [172, 106] on div "DDJJ" at bounding box center [171, 106] width 13 height 8
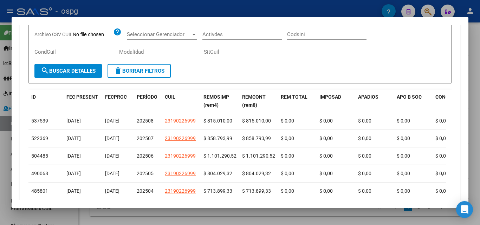
scroll to position [300, 0]
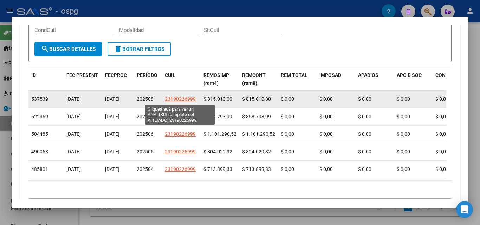
click at [179, 100] on span "23190226999" at bounding box center [180, 99] width 31 height 6
type textarea "23190226999"
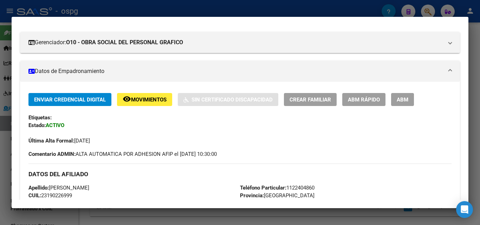
scroll to position [211, 0]
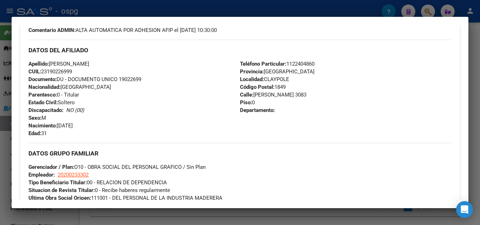
click at [0, 150] on div at bounding box center [240, 112] width 480 height 225
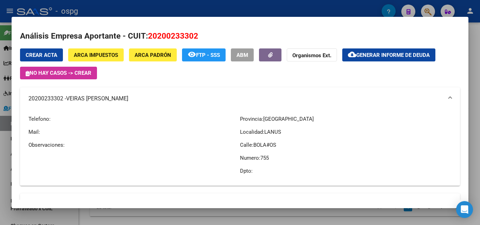
scroll to position [0, 0]
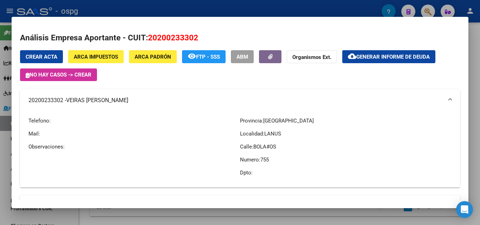
click at [0, 162] on div at bounding box center [240, 112] width 480 height 225
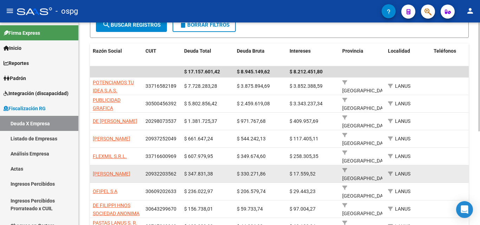
scroll to position [105, 0]
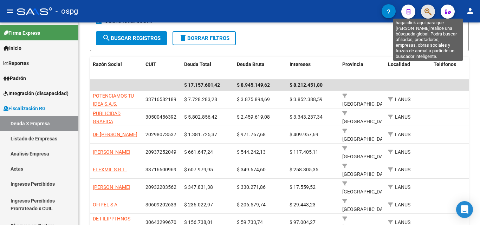
click at [427, 12] on icon "button" at bounding box center [428, 12] width 7 height 8
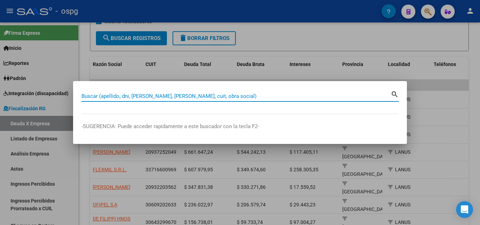
click at [148, 95] on input "Buscar (apellido, dni, [PERSON_NAME], [PERSON_NAME], cuit, obra social)" at bounding box center [236, 96] width 309 height 6
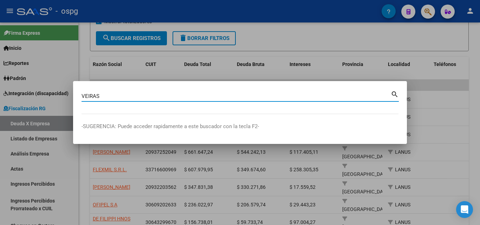
type input "VEIRAS"
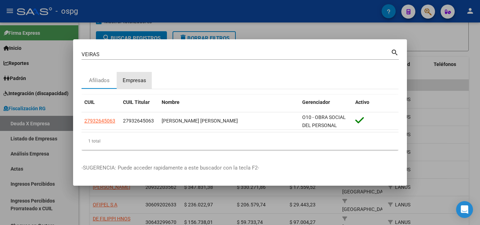
click at [129, 82] on div "Empresas" at bounding box center [135, 81] width 24 height 8
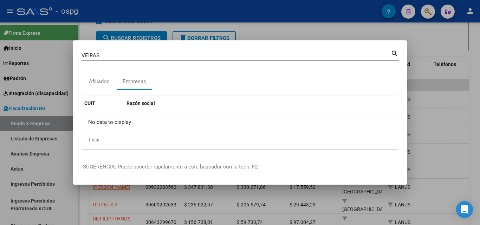
click at [440, 117] on div at bounding box center [240, 112] width 480 height 225
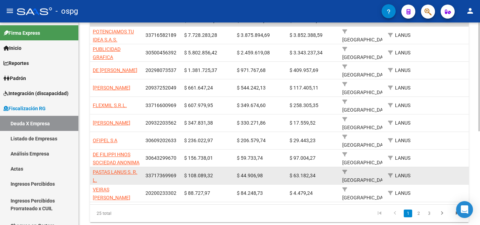
scroll to position [175, 0]
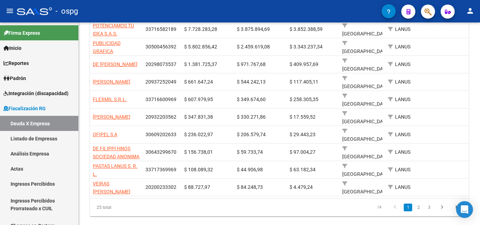
click at [435, 13] on button "button" at bounding box center [428, 12] width 14 height 14
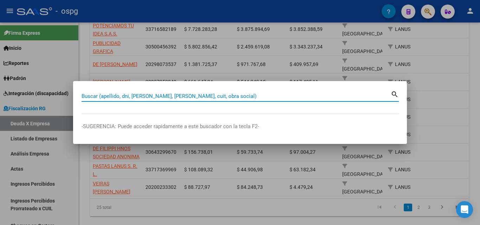
click at [135, 95] on input "Buscar (apellido, dni, [PERSON_NAME], [PERSON_NAME], cuit, obra social)" at bounding box center [236, 96] width 309 height 6
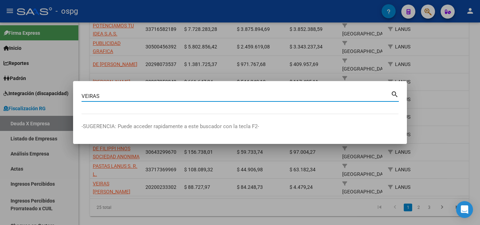
type input "VEIRAS"
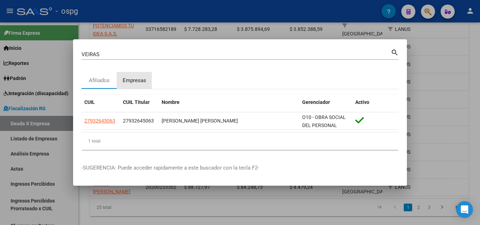
click at [128, 72] on div "Empresas" at bounding box center [134, 80] width 35 height 17
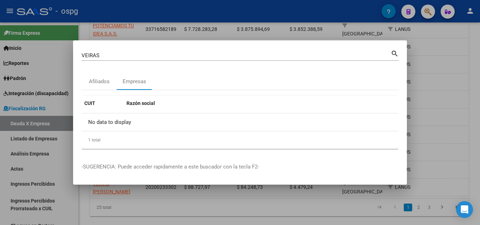
click at [446, 76] on div at bounding box center [240, 112] width 480 height 225
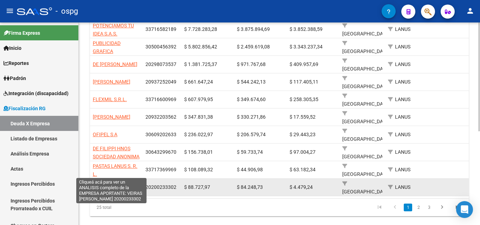
click at [96, 181] on span "VEIRAS [PERSON_NAME]" at bounding box center [112, 188] width 38 height 14
type textarea "20200233302"
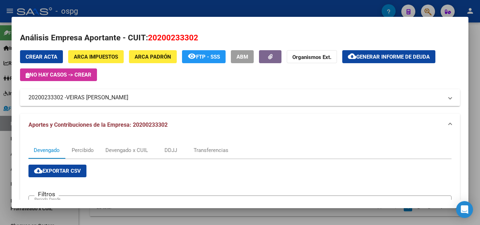
drag, startPoint x: 63, startPoint y: 99, endPoint x: 25, endPoint y: 100, distance: 38.3
click at [25, 100] on mat-expansion-panel-header "20200233302 - [PERSON_NAME]" at bounding box center [240, 97] width 440 height 17
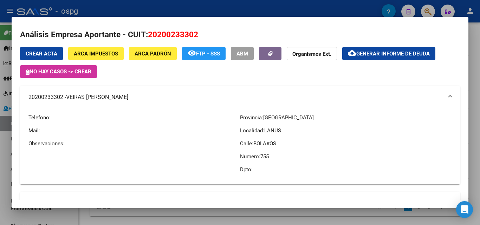
scroll to position [0, 0]
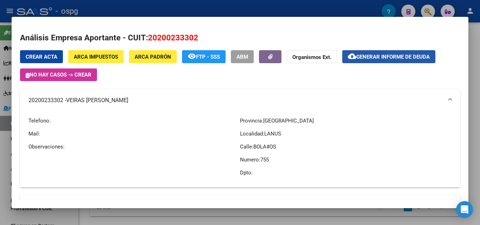
click at [362, 52] on button "cloud_download Generar informe de deuda" at bounding box center [389, 56] width 93 height 13
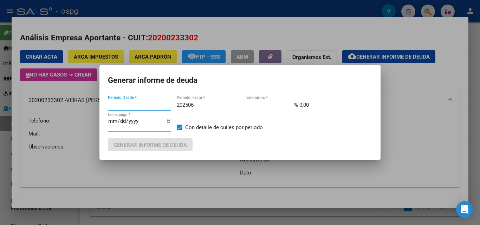
type input "201802"
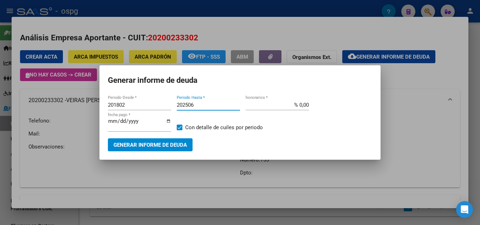
click at [209, 106] on input "202506" at bounding box center [208, 105] width 63 height 6
type input "202507"
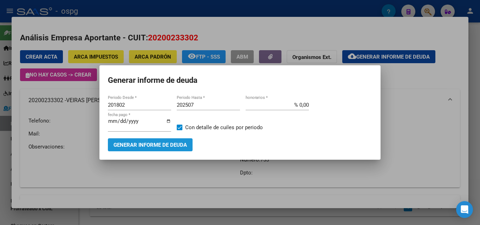
click at [171, 148] on span "Generar informe de deuda" at bounding box center [150, 145] width 73 height 6
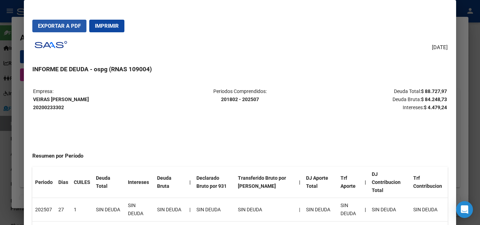
click at [55, 28] on span "Exportar a PDF" at bounding box center [59, 26] width 43 height 6
click at [0, 156] on div at bounding box center [240, 112] width 480 height 225
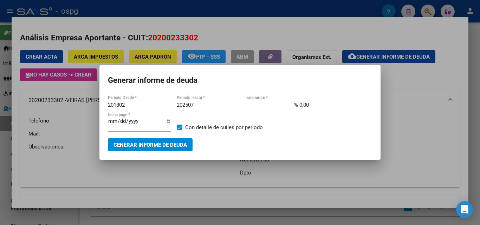
click at [0, 156] on div at bounding box center [240, 112] width 480 height 225
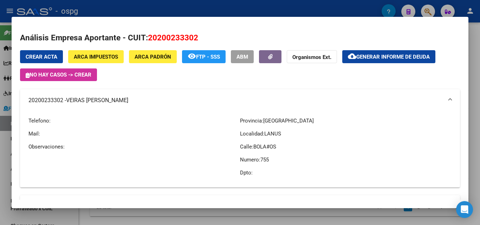
click at [0, 156] on div at bounding box center [240, 112] width 480 height 225
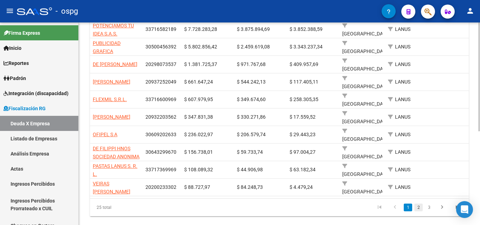
click at [421, 204] on link "2" at bounding box center [419, 208] width 8 height 8
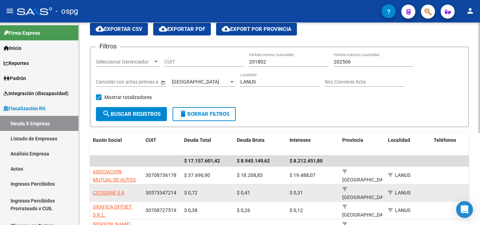
scroll to position [28, 0]
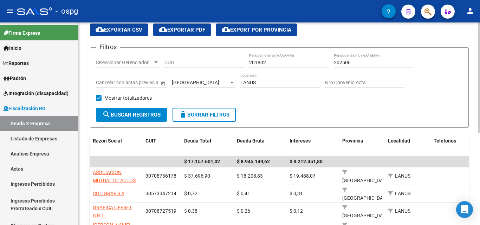
click at [261, 84] on input "LANUS" at bounding box center [280, 83] width 79 height 6
type input "L"
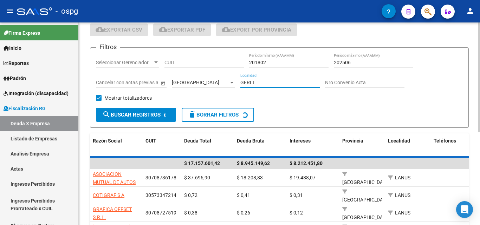
scroll to position [17, 0]
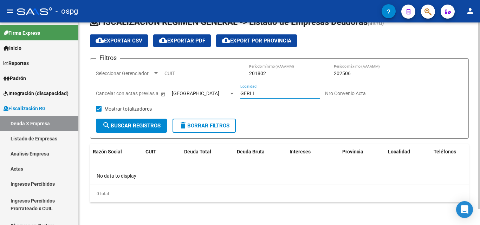
drag, startPoint x: 267, startPoint y: 93, endPoint x: 209, endPoint y: 98, distance: 58.2
click at [209, 98] on div "Filtros Seleccionar Gerenciador Seleccionar Gerenciador CUIT 201802 Período mín…" at bounding box center [279, 91] width 367 height 55
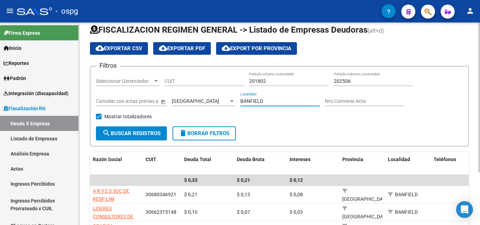
scroll to position [1, 0]
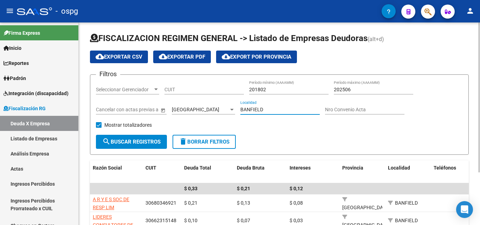
drag, startPoint x: 269, startPoint y: 109, endPoint x: 205, endPoint y: 111, distance: 64.7
click at [205, 111] on div "Filtros Seleccionar Gerenciador Seleccionar Gerenciador CUIT 201802 Período mín…" at bounding box center [279, 108] width 367 height 55
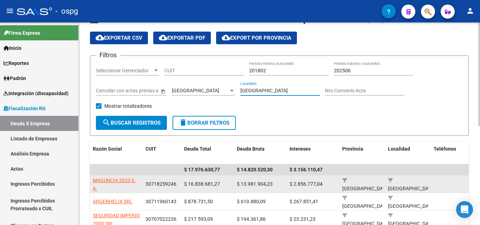
scroll to position [19, 0]
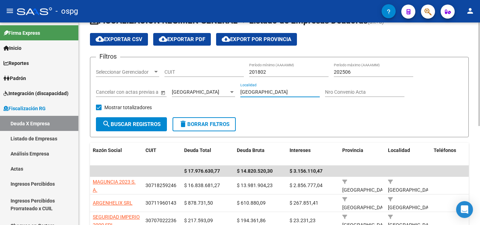
drag, startPoint x: 294, startPoint y: 90, endPoint x: 212, endPoint y: 92, distance: 82.7
click at [212, 92] on div "Filtros Seleccionar Gerenciador Seleccionar Gerenciador CUIT 201802 Período mín…" at bounding box center [279, 90] width 367 height 55
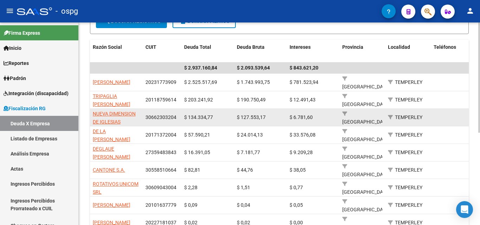
scroll to position [124, 0]
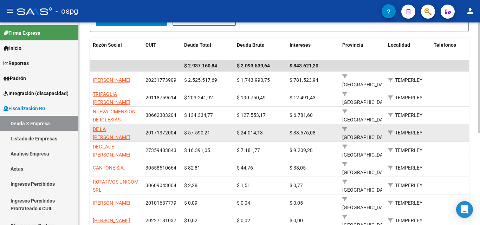
type input "TEMPERLEY"
click at [115, 133] on app-link-go-to "DE LA [PERSON_NAME]" at bounding box center [116, 134] width 47 height 16
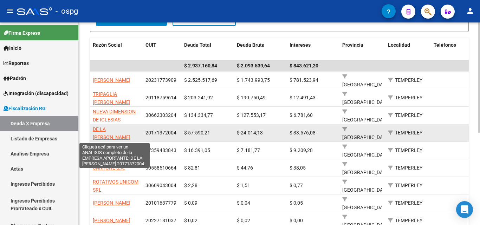
click at [110, 127] on span "DE LA [PERSON_NAME]" at bounding box center [112, 134] width 38 height 14
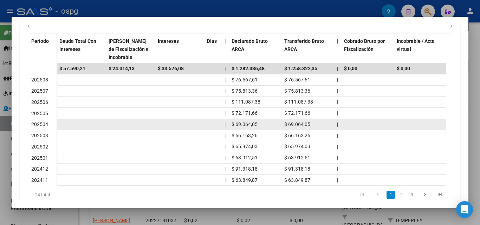
scroll to position [239, 0]
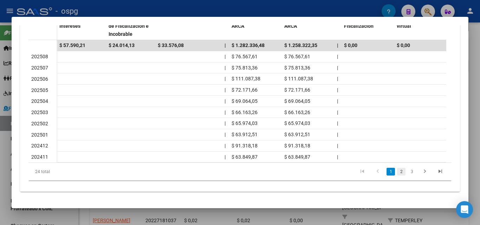
click at [397, 172] on link "2" at bounding box center [401, 172] width 8 height 8
click at [0, 174] on div at bounding box center [240, 112] width 480 height 225
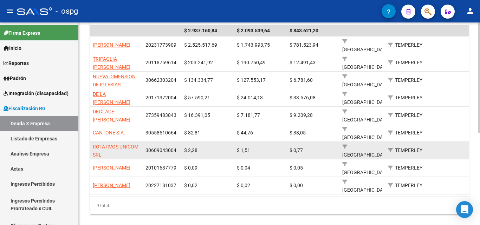
scroll to position [124, 0]
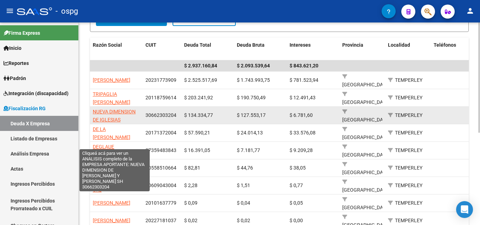
click at [112, 113] on span "NUEVA DIMENSION DE IGLESIAS [PERSON_NAME] Y [PERSON_NAME]" at bounding box center [114, 124] width 43 height 30
type textarea "30662303204"
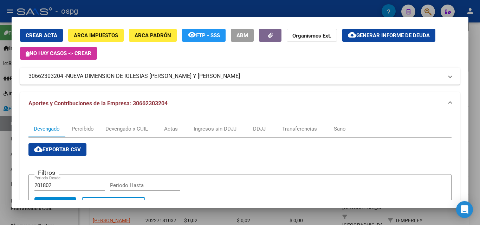
scroll to position [0, 0]
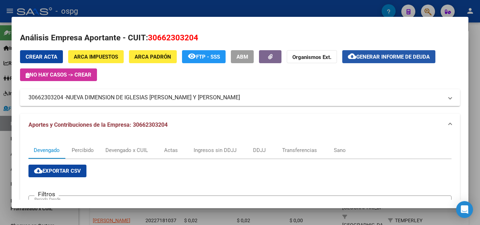
click at [374, 58] on span "Generar informe de deuda" at bounding box center [393, 57] width 73 height 6
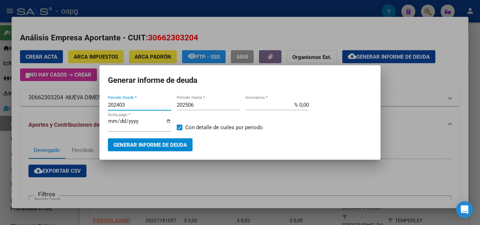
drag, startPoint x: 140, startPoint y: 107, endPoint x: 63, endPoint y: 104, distance: 77.8
click at [63, 106] on div "Análisis Empresa Aportante - CUIT: 30662303204 Crear Acta ARCA Impuestos ARCA P…" at bounding box center [240, 112] width 480 height 225
type input "202506"
click at [204, 107] on input "202506" at bounding box center [208, 105] width 63 height 6
type input "202508"
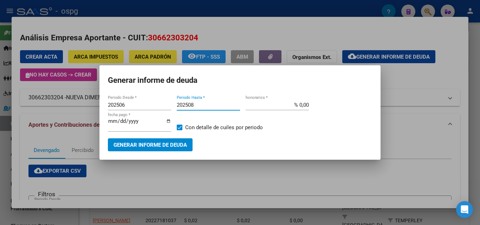
click at [161, 142] on span "Generar informe de deuda" at bounding box center [150, 145] width 73 height 6
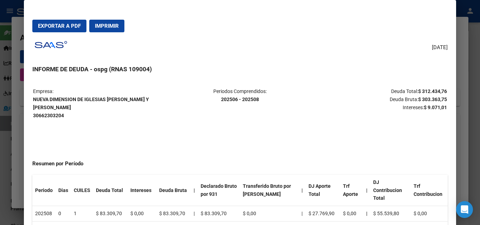
click at [57, 23] on span "Exportar a PDF" at bounding box center [59, 26] width 43 height 6
click at [1, 152] on div at bounding box center [240, 112] width 480 height 225
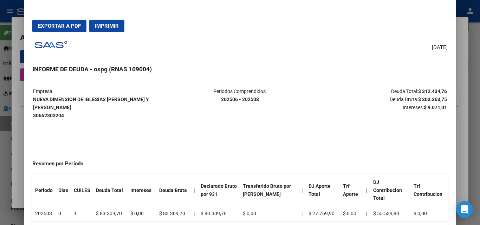
click at [1, 152] on div at bounding box center [240, 112] width 480 height 225
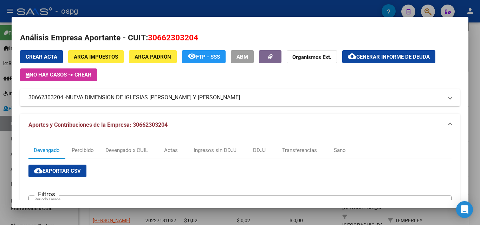
click at [1, 152] on div at bounding box center [240, 112] width 480 height 225
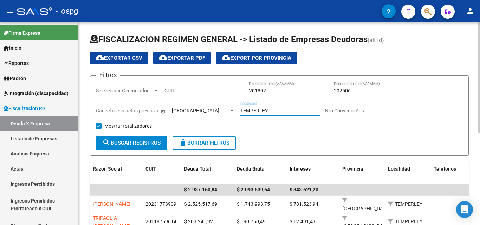
drag, startPoint x: 276, startPoint y: 113, endPoint x: 227, endPoint y: 112, distance: 48.9
click at [227, 112] on div "Filtros Seleccionar Gerenciador Seleccionar Gerenciador CUIT 201802 Período mín…" at bounding box center [279, 109] width 367 height 55
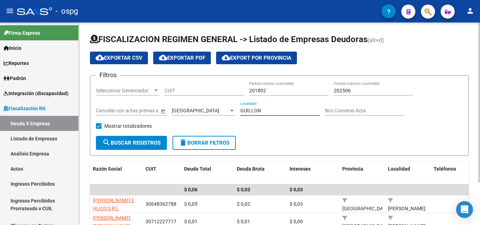
drag, startPoint x: 281, startPoint y: 109, endPoint x: 195, endPoint y: 109, distance: 86.5
click at [195, 109] on div "Filtros Seleccionar Gerenciador Seleccionar Gerenciador CUIT 201802 Período mín…" at bounding box center [279, 109] width 367 height 55
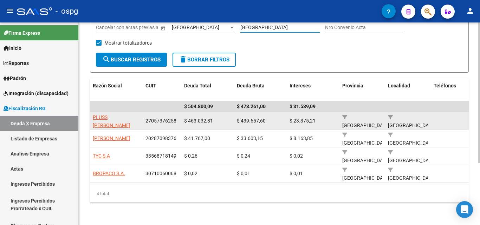
scroll to position [89, 0]
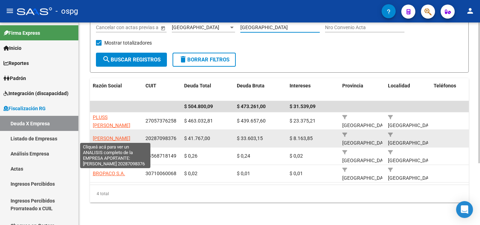
type input "[GEOGRAPHIC_DATA]"
click at [118, 136] on span "[PERSON_NAME]" at bounding box center [112, 139] width 38 height 6
type textarea "20287098376"
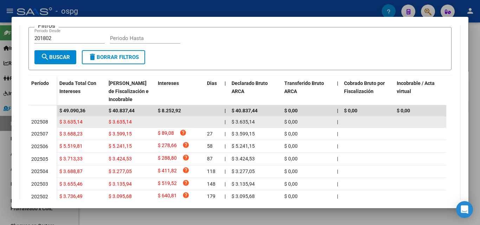
scroll to position [176, 0]
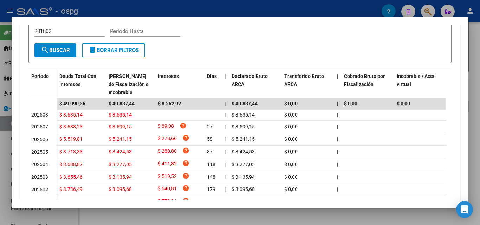
click at [0, 160] on div at bounding box center [240, 112] width 480 height 225
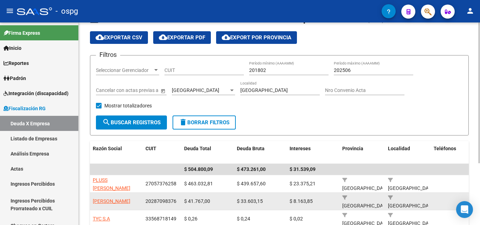
scroll to position [0, 0]
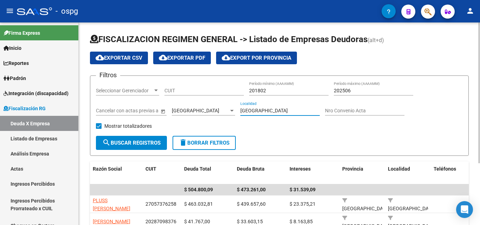
drag, startPoint x: 286, startPoint y: 109, endPoint x: 219, endPoint y: 107, distance: 66.1
click at [219, 107] on div "Filtros Seleccionar Gerenciador Seleccionar Gerenciador CUIT 201802 Período mín…" at bounding box center [279, 109] width 367 height 55
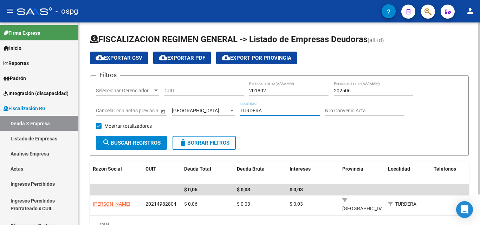
drag, startPoint x: 269, startPoint y: 113, endPoint x: 207, endPoint y: 110, distance: 62.7
click at [207, 110] on div "Filtros Seleccionar Gerenciador Seleccionar Gerenciador CUIT 201802 Período mín…" at bounding box center [279, 109] width 367 height 55
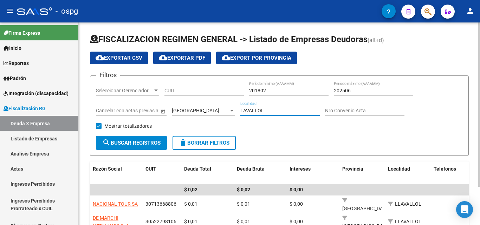
drag, startPoint x: 271, startPoint y: 111, endPoint x: 208, endPoint y: 111, distance: 62.9
click at [208, 111] on div "Filtros Seleccionar Gerenciador Seleccionar Gerenciador CUIT 201802 Período mín…" at bounding box center [279, 109] width 367 height 55
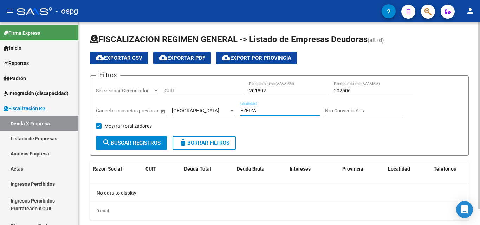
drag, startPoint x: 268, startPoint y: 108, endPoint x: 231, endPoint y: 113, distance: 36.6
click at [231, 113] on div "Filtros Seleccionar Gerenciador Seleccionar Gerenciador CUIT 201802 Período mín…" at bounding box center [279, 109] width 367 height 55
drag, startPoint x: 271, startPoint y: 110, endPoint x: 210, endPoint y: 108, distance: 60.5
click at [210, 108] on div "Filtros Seleccionar Gerenciador Seleccionar Gerenciador CUIT 201802 Período mín…" at bounding box center [279, 109] width 367 height 55
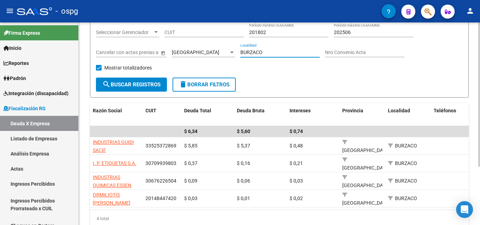
scroll to position [12, 0]
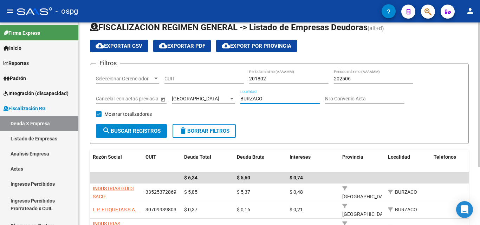
drag, startPoint x: 280, startPoint y: 99, endPoint x: 207, endPoint y: 96, distance: 72.1
click at [207, 96] on div "Filtros Seleccionar Gerenciador Seleccionar Gerenciador CUIT 201802 Período mín…" at bounding box center [279, 97] width 367 height 55
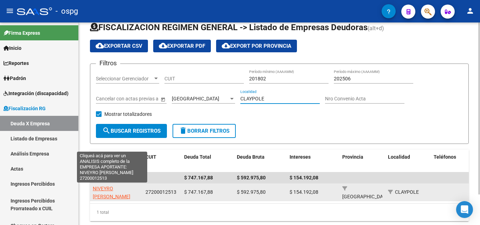
type input "CLAYPOLE"
click at [118, 191] on span "NIVEYRO [PERSON_NAME]" at bounding box center [112, 193] width 38 height 14
type textarea "27200012513"
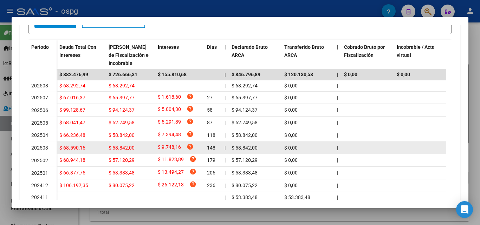
scroll to position [183, 0]
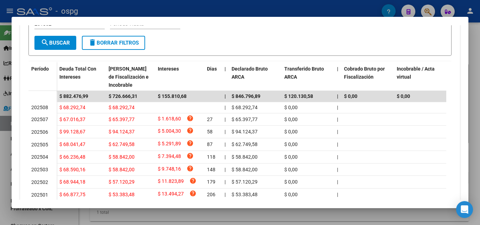
click at [0, 181] on div at bounding box center [240, 112] width 480 height 225
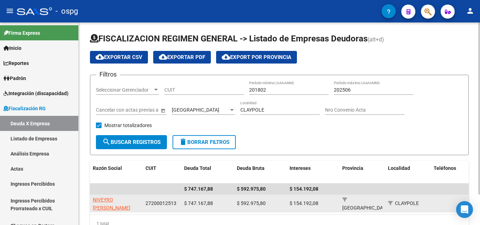
scroll to position [0, 0]
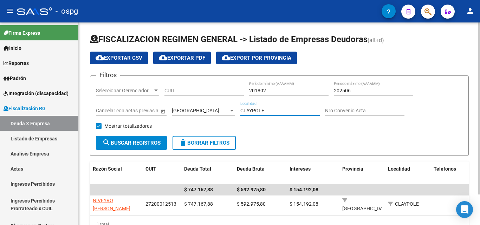
drag, startPoint x: 276, startPoint y: 110, endPoint x: 224, endPoint y: 109, distance: 51.7
click at [224, 109] on div "Filtros Seleccionar Gerenciador Seleccionar Gerenciador CUIT 201802 Período mín…" at bounding box center [279, 109] width 367 height 55
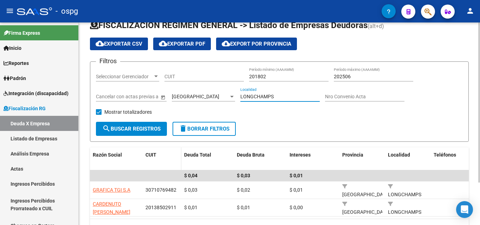
scroll to position [35, 0]
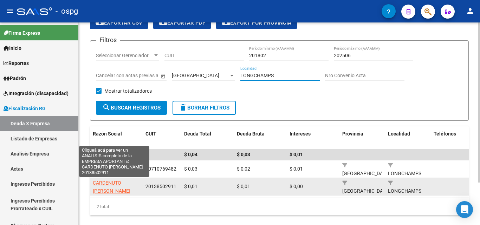
type input "LONGCHAMPS"
click at [110, 185] on span "CARDENUTO [PERSON_NAME]" at bounding box center [112, 187] width 38 height 14
type textarea "20138502911"
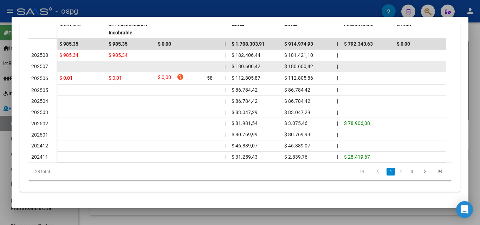
scroll to position [241, 0]
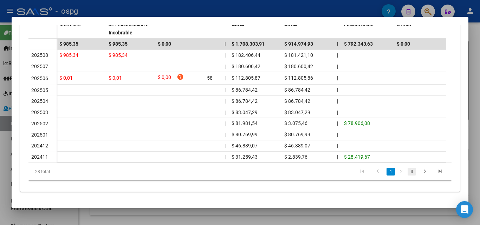
click at [408, 173] on link "3" at bounding box center [412, 172] width 8 height 8
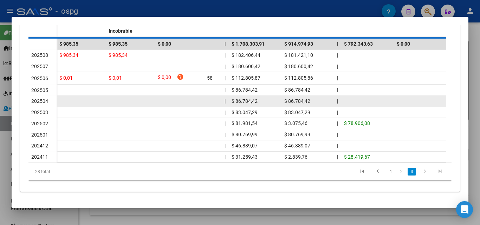
scroll to position [217, 0]
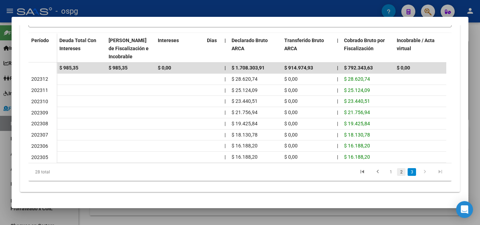
click at [397, 172] on link "2" at bounding box center [401, 172] width 8 height 8
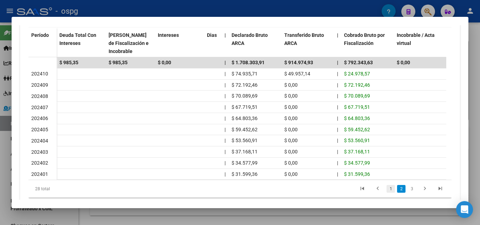
click at [387, 193] on link "1" at bounding box center [391, 189] width 8 height 8
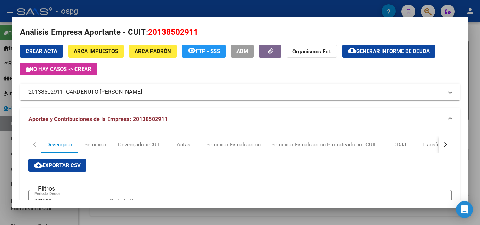
scroll to position [0, 0]
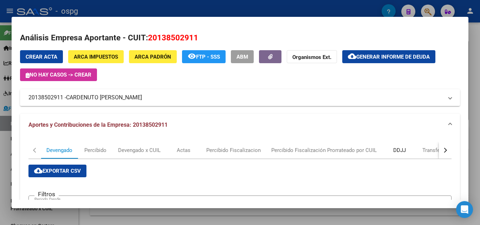
click at [393, 145] on div "DDJJ" at bounding box center [399, 150] width 35 height 17
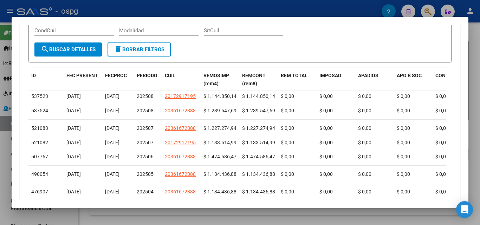
scroll to position [317, 0]
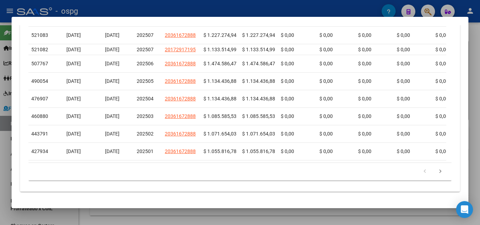
click at [2, 159] on div at bounding box center [240, 112] width 480 height 225
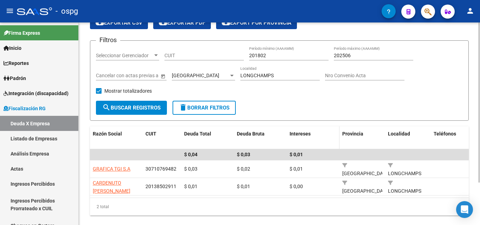
scroll to position [0, 0]
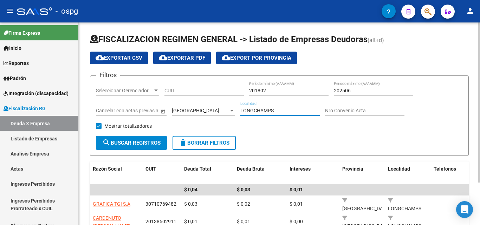
click at [285, 110] on input "LONGCHAMPS" at bounding box center [280, 111] width 79 height 6
click at [249, 111] on input "LONGCHAMPS" at bounding box center [280, 111] width 79 height 6
click at [254, 111] on input "LONGCHAMPS" at bounding box center [280, 111] width 79 height 6
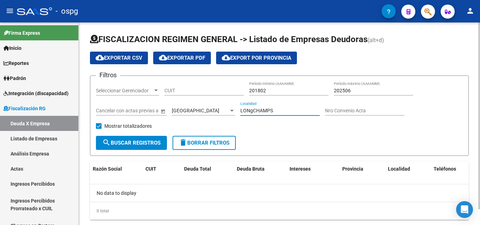
click at [279, 109] on input "LONgCHAMPS" at bounding box center [280, 111] width 79 height 6
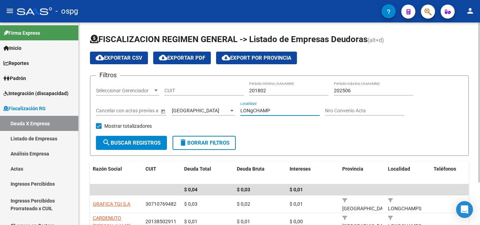
drag, startPoint x: 281, startPoint y: 110, endPoint x: 220, endPoint y: 109, distance: 60.5
click at [220, 109] on div "Filtros Seleccionar Gerenciador Seleccionar Gerenciador CUIT 201802 Período mín…" at bounding box center [279, 109] width 367 height 55
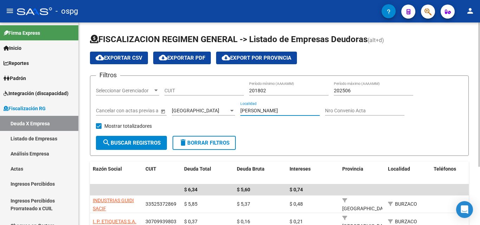
drag, startPoint x: 277, startPoint y: 111, endPoint x: 211, endPoint y: 106, distance: 65.6
click at [214, 108] on div "Filtros Seleccionar Gerenciador Seleccionar Gerenciador CUIT 201802 Período mín…" at bounding box center [279, 109] width 367 height 55
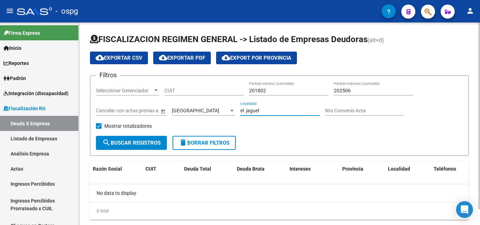
drag, startPoint x: 279, startPoint y: 111, endPoint x: 211, endPoint y: 108, distance: 68.0
click at [211, 108] on div "Filtros Seleccionar Gerenciador Seleccionar Gerenciador CUIT 201802 Período mín…" at bounding box center [279, 109] width 367 height 55
type input "[PERSON_NAME]"
drag, startPoint x: 285, startPoint y: 110, endPoint x: 239, endPoint y: 107, distance: 46.1
click at [239, 107] on div "Filtros Seleccionar Gerenciador Seleccionar Gerenciador CUIT 201802 Período mín…" at bounding box center [279, 109] width 367 height 55
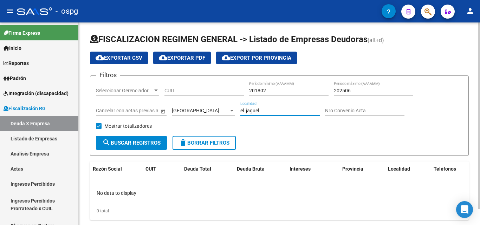
drag, startPoint x: 269, startPoint y: 111, endPoint x: 204, endPoint y: 104, distance: 66.2
click at [204, 104] on div "Filtros Seleccionar Gerenciador Seleccionar Gerenciador CUIT 201802 Período mín…" at bounding box center [279, 109] width 367 height 55
type input "el jaguel"
click at [225, 107] on div "[GEOGRAPHIC_DATA]" at bounding box center [203, 109] width 63 height 14
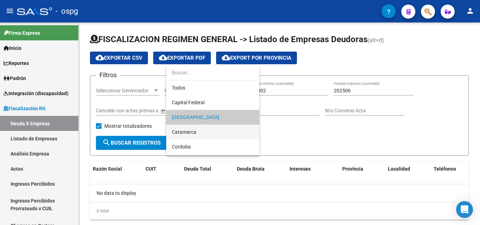
scroll to position [7, 0]
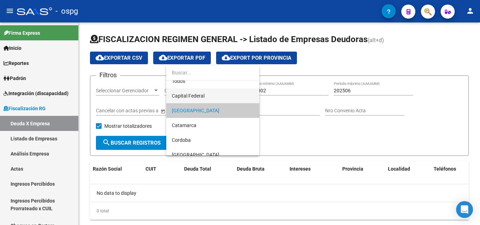
click at [206, 98] on span "Capital Federal" at bounding box center [213, 96] width 82 height 15
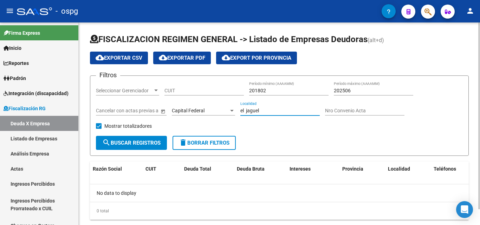
drag, startPoint x: 269, startPoint y: 109, endPoint x: 219, endPoint y: 110, distance: 50.3
click at [219, 110] on div "Filtros Seleccionar Gerenciador Seleccionar Gerenciador CUIT 201802 Período mín…" at bounding box center [279, 109] width 367 height 55
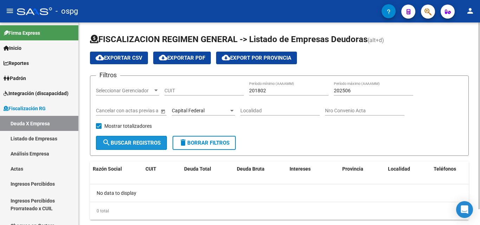
click at [150, 147] on button "search Buscar Registros" at bounding box center [131, 143] width 71 height 14
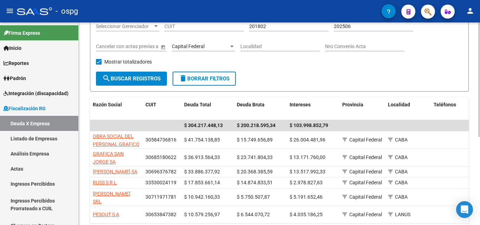
scroll to position [70, 0]
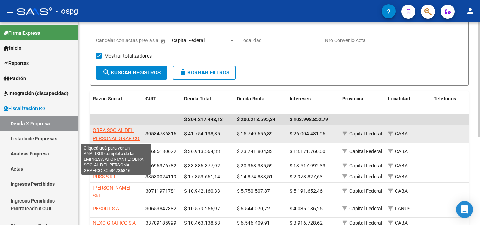
click at [132, 135] on span "OBRA SOCIAL DEL PERSONAL GRAFICO" at bounding box center [116, 135] width 47 height 14
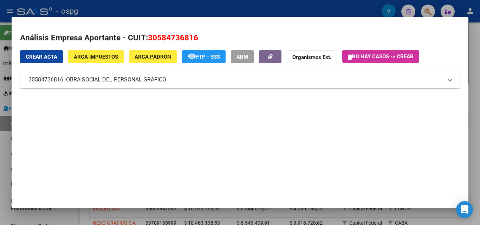
click at [106, 56] on span "ARCA Impuestos" at bounding box center [96, 57] width 44 height 6
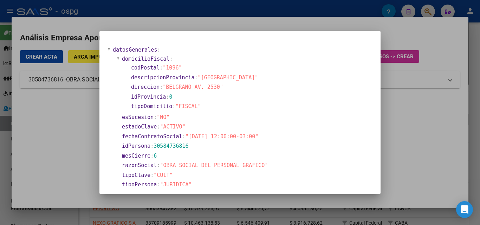
drag, startPoint x: 41, startPoint y: 152, endPoint x: 108, endPoint y: 112, distance: 77.7
click at [53, 145] on div at bounding box center [240, 112] width 480 height 225
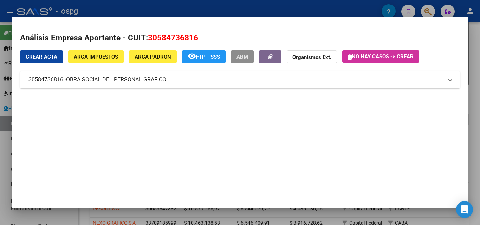
click at [242, 54] on span "ABM" at bounding box center [243, 57] width 12 height 6
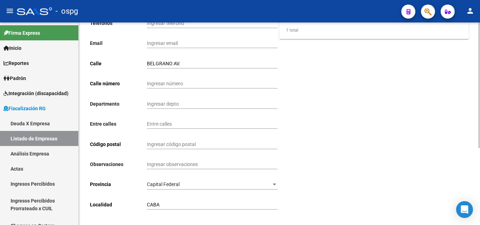
scroll to position [124, 0]
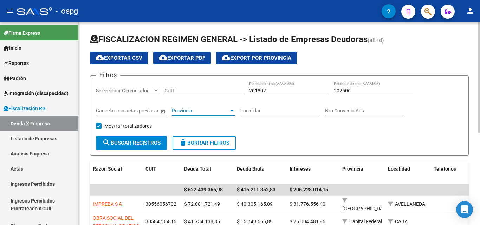
click at [215, 112] on span "Provincia" at bounding box center [200, 111] width 57 height 6
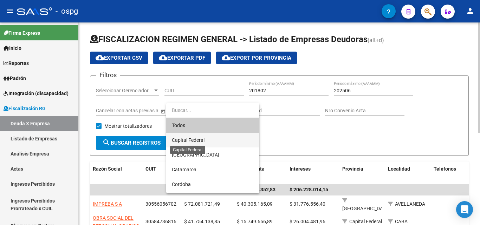
drag, startPoint x: 198, startPoint y: 141, endPoint x: 180, endPoint y: 144, distance: 17.5
click at [197, 141] on span "Capital Federal" at bounding box center [188, 141] width 33 height 6
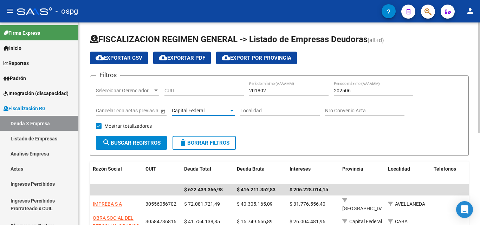
click at [148, 150] on button "search Buscar Registros" at bounding box center [131, 143] width 71 height 14
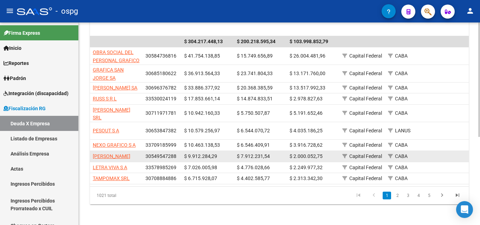
scroll to position [156, 0]
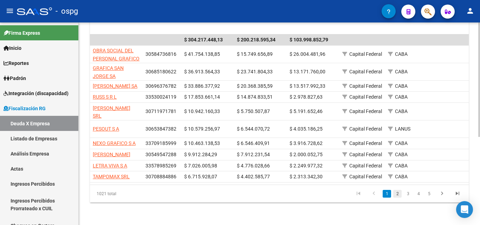
click at [397, 195] on link "2" at bounding box center [398, 194] width 8 height 8
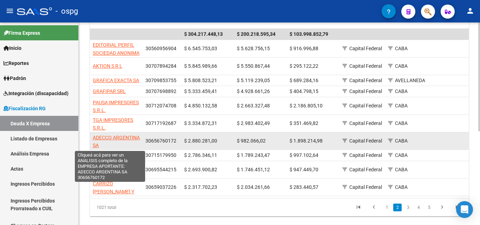
click at [106, 146] on span "ADECCO ARGENTINA SA" at bounding box center [116, 142] width 47 height 14
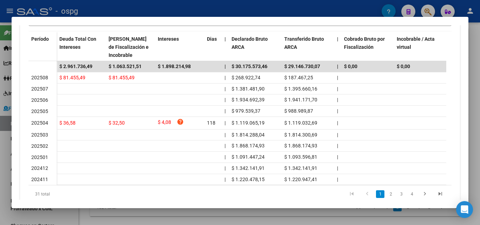
scroll to position [241, 0]
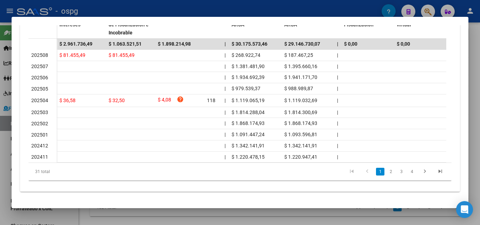
click at [0, 146] on div at bounding box center [240, 112] width 480 height 225
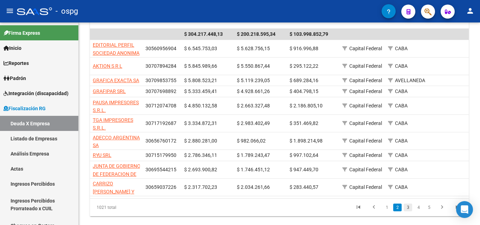
click at [407, 212] on link "3" at bounding box center [408, 208] width 8 height 8
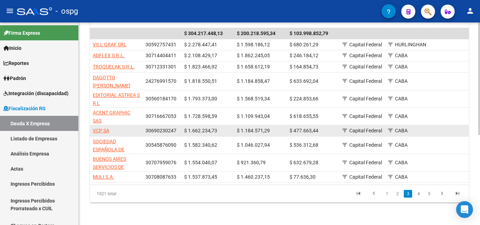
scroll to position [162, 0]
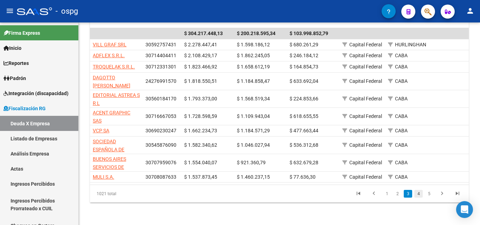
click at [421, 196] on link "4" at bounding box center [419, 194] width 8 height 8
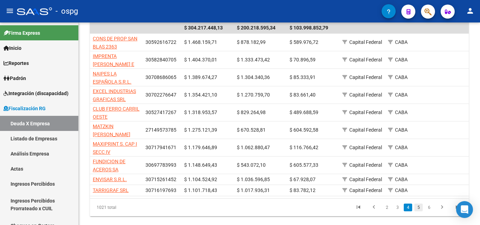
click at [420, 212] on link "5" at bounding box center [419, 208] width 8 height 8
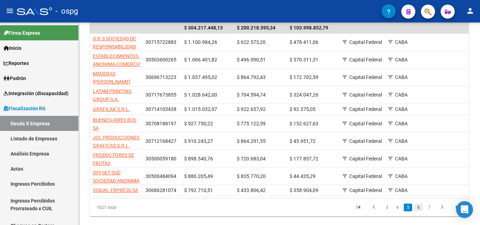
click at [420, 212] on link "6" at bounding box center [419, 208] width 8 height 8
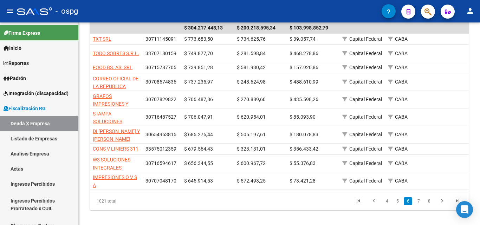
click at [417, 205] on link "7" at bounding box center [419, 202] width 8 height 8
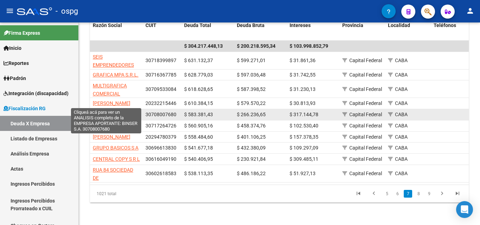
click at [101, 112] on span "BINSER S.A." at bounding box center [106, 115] width 27 height 6
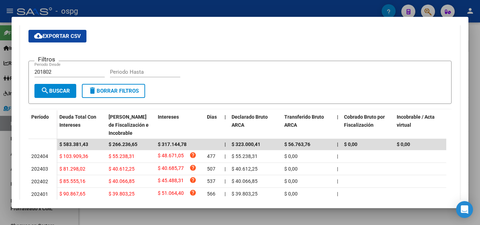
scroll to position [141, 0]
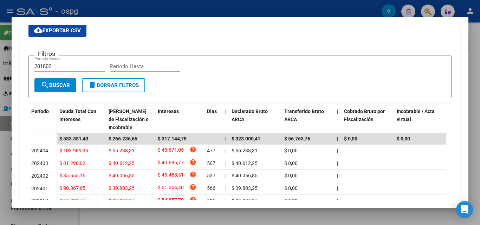
click at [0, 176] on div at bounding box center [240, 112] width 480 height 225
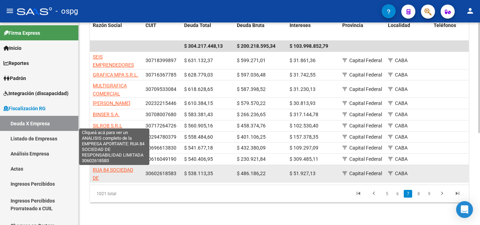
click at [113, 170] on span "RUA 84 SOCIEDAD DE RESPONSABILIDAD LIMITADA" at bounding box center [114, 182] width 43 height 30
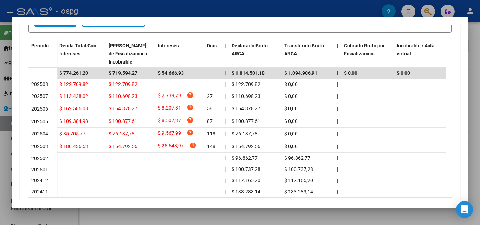
scroll to position [211, 0]
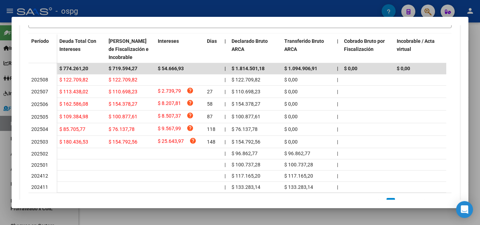
click at [0, 159] on div at bounding box center [240, 112] width 480 height 225
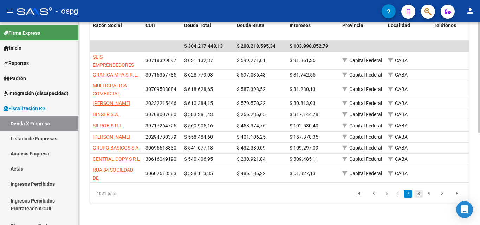
click at [418, 198] on link "8" at bounding box center [419, 194] width 8 height 8
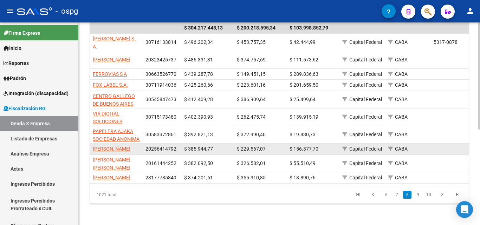
scroll to position [127, 0]
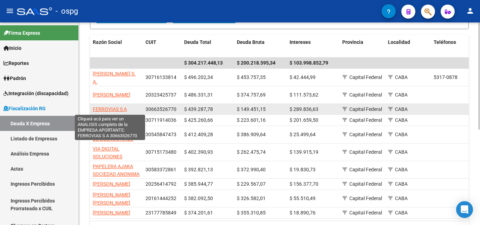
click at [107, 111] on span "FERROVIAS S A" at bounding box center [110, 110] width 34 height 6
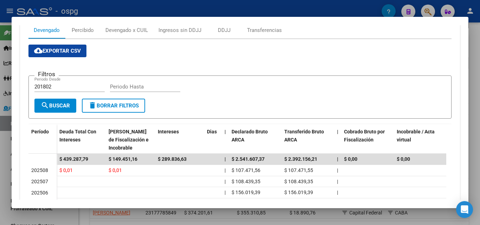
scroll to position [176, 0]
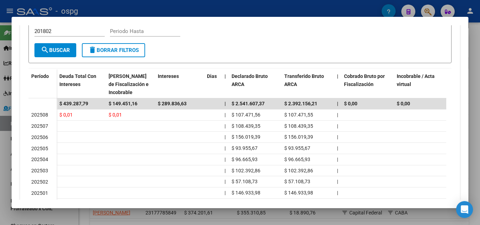
click at [0, 169] on div at bounding box center [240, 112] width 480 height 225
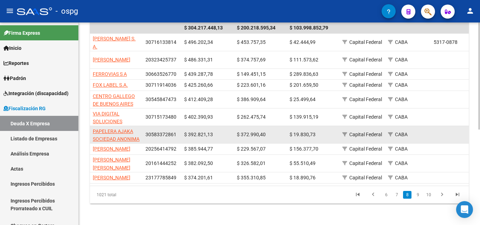
scroll to position [181, 0]
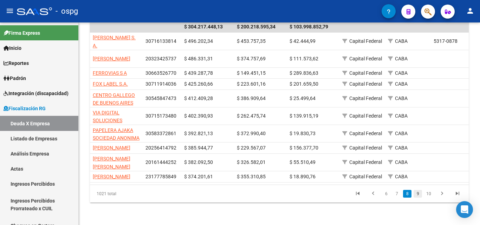
click at [417, 197] on link "9" at bounding box center [418, 194] width 8 height 8
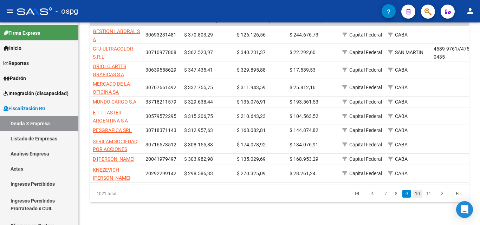
click at [417, 193] on link "10" at bounding box center [417, 194] width 9 height 8
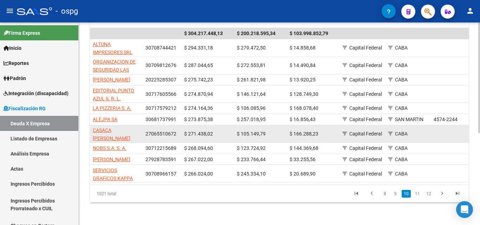
scroll to position [134, 0]
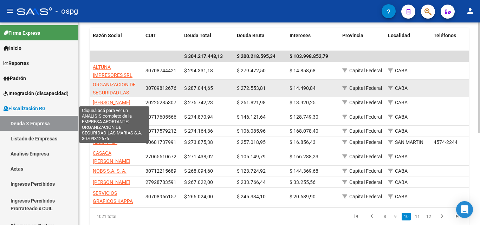
click at [118, 90] on span "ORGANIZACION DE SEGURIDAD LAS MARIAS S.A." at bounding box center [114, 93] width 43 height 22
type textarea "30709812676"
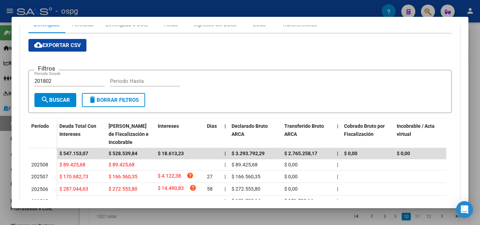
scroll to position [211, 0]
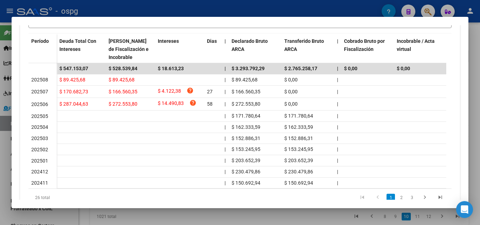
click at [0, 164] on div at bounding box center [240, 112] width 480 height 225
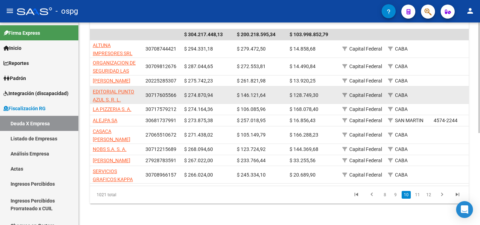
scroll to position [169, 0]
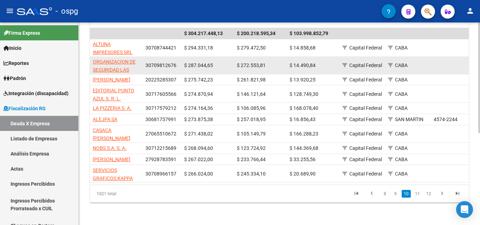
click at [121, 58] on app-link-go-to "ORGANIZACION DE SEGURIDAD LAS MARIAS S.A." at bounding box center [116, 70] width 47 height 24
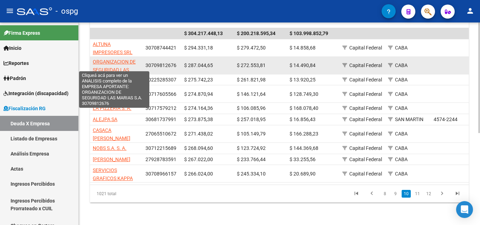
click at [121, 59] on span "ORGANIZACION DE SEGURIDAD LAS MARIAS S.A." at bounding box center [114, 70] width 43 height 22
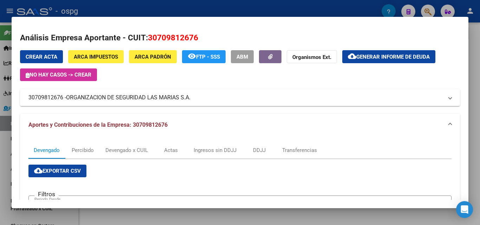
drag, startPoint x: 64, startPoint y: 100, endPoint x: 37, endPoint y: 102, distance: 27.5
click at [30, 102] on mat-expansion-panel-header "30709812676 - ORGANIZACION DE SEGURIDAD LAS MARIAS S.A." at bounding box center [240, 97] width 440 height 17
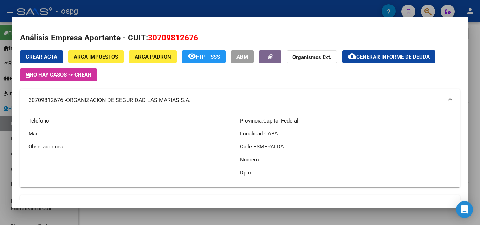
click at [56, 104] on mat-panel-title "30709812676 - ORGANIZACION DE SEGURIDAD LAS MARIAS S.A." at bounding box center [235, 100] width 415 height 8
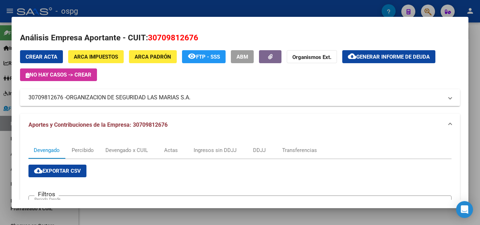
drag, startPoint x: 62, startPoint y: 98, endPoint x: 58, endPoint y: 104, distance: 6.2
click at [49, 102] on mat-expansion-panel-header "30709812676 - ORGANIZACION DE SEGURIDAD LAS MARIAS S.A." at bounding box center [240, 97] width 440 height 17
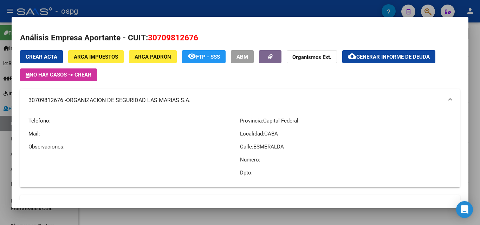
click at [64, 113] on div "Telefono: Mail: Observaciones:" at bounding box center [134, 147] width 212 height 70
drag, startPoint x: 62, startPoint y: 101, endPoint x: 39, endPoint y: 103, distance: 23.0
click at [37, 103] on mat-panel-title "30709812676 - ORGANIZACION DE SEGURIDAD LAS MARIAS S.A." at bounding box center [235, 100] width 415 height 8
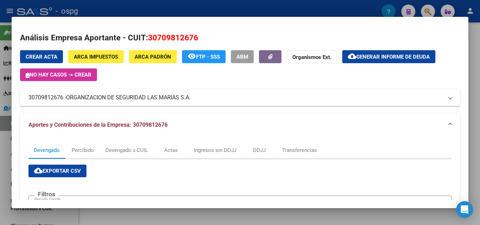
drag, startPoint x: 64, startPoint y: 99, endPoint x: 36, endPoint y: 101, distance: 28.2
click at [36, 101] on mat-panel-title "30709812676 - ORGANIZACION DE SEGURIDAD LAS MARIAS S.A." at bounding box center [235, 98] width 415 height 8
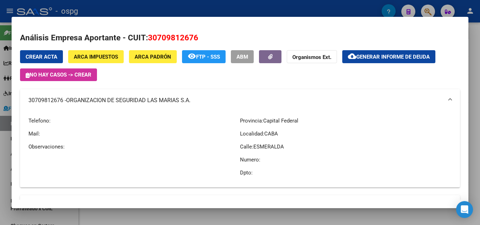
copy mat-panel-title "709812676"
